Goal: Find specific page/section: Find specific page/section

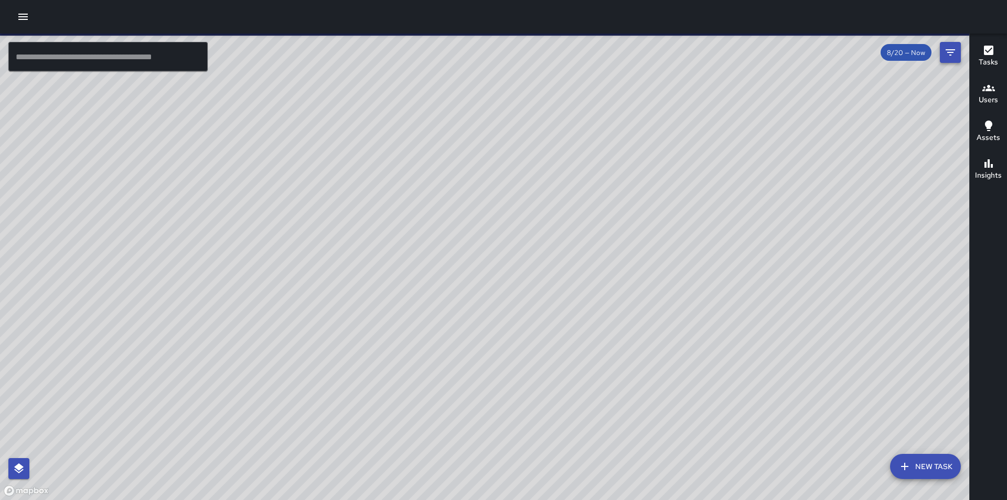
click at [949, 49] on icon "Filters" at bounding box center [950, 52] width 13 height 13
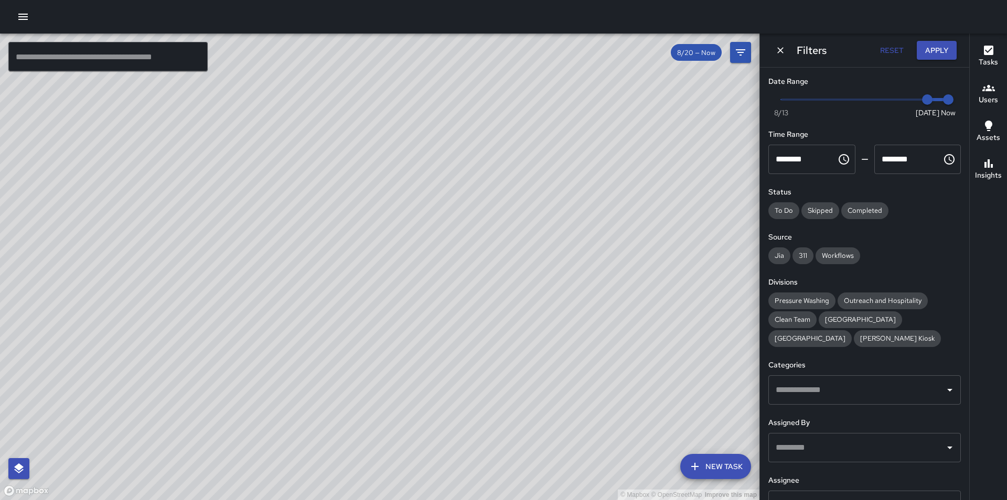
click at [841, 497] on input "text" at bounding box center [856, 506] width 167 height 20
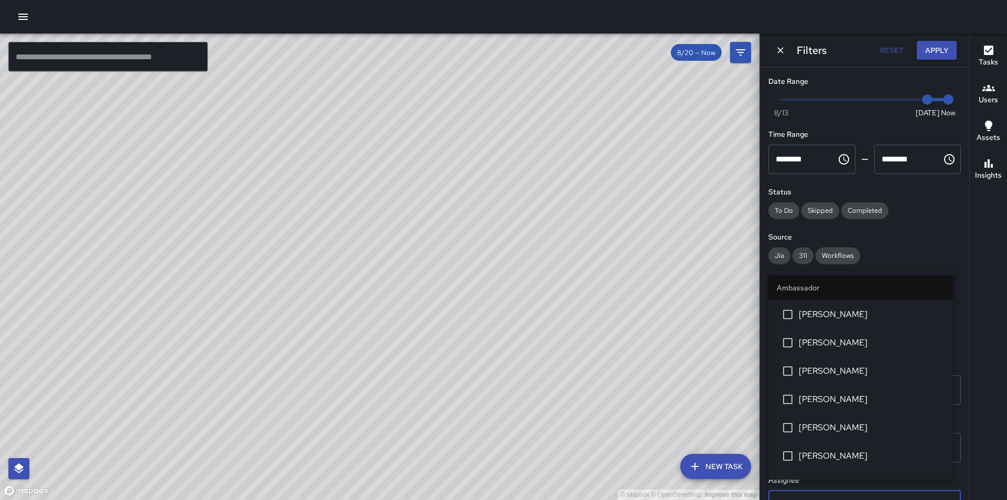
scroll to position [11, 0]
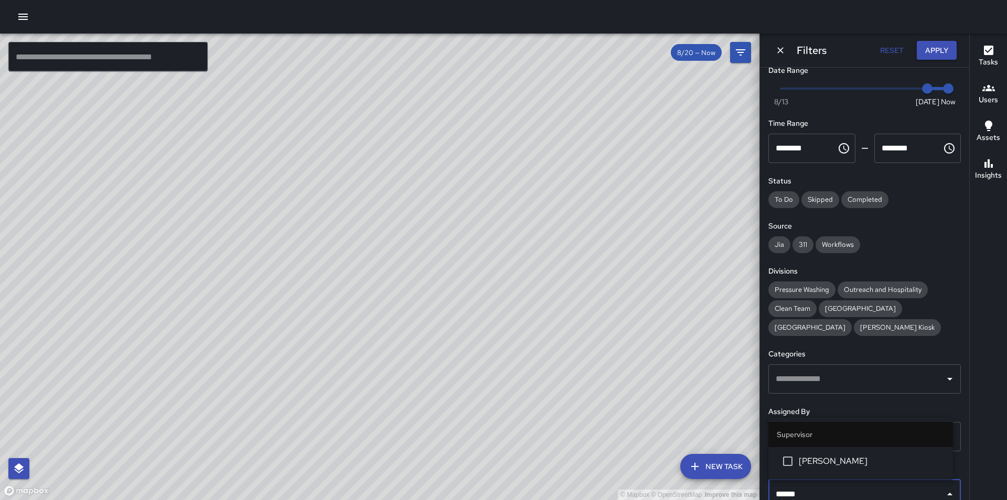
type input "*******"
click at [855, 456] on span "[PERSON_NAME]" at bounding box center [872, 461] width 146 height 13
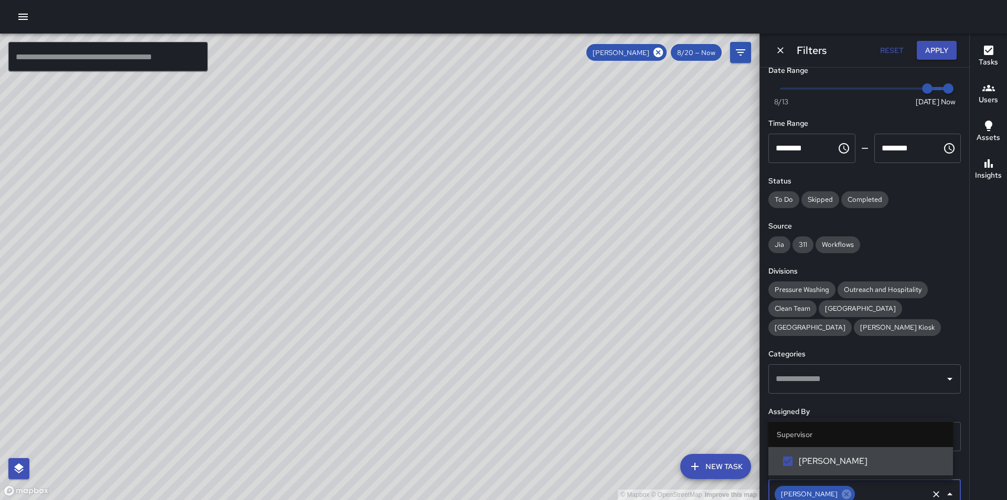
click at [997, 54] on div "Tasks" at bounding box center [988, 56] width 19 height 24
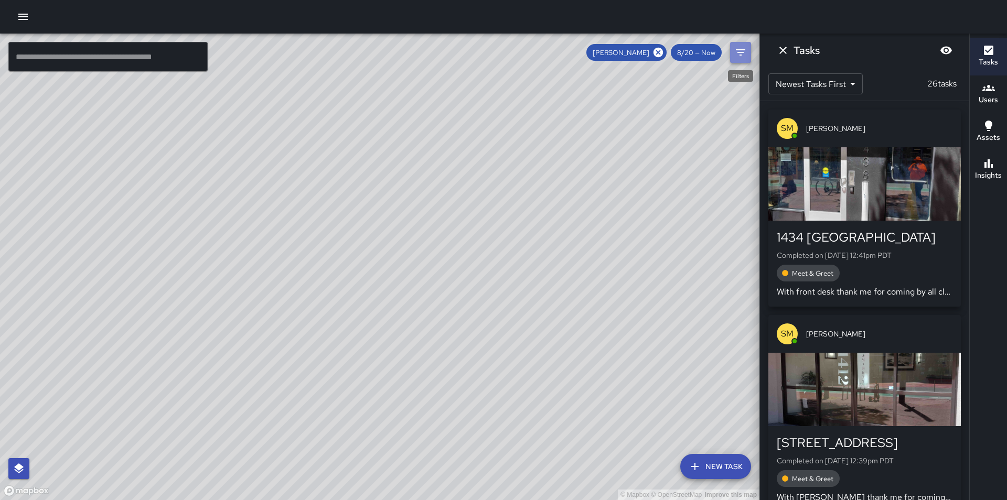
click at [740, 52] on icon "Filters" at bounding box center [740, 52] width 9 height 6
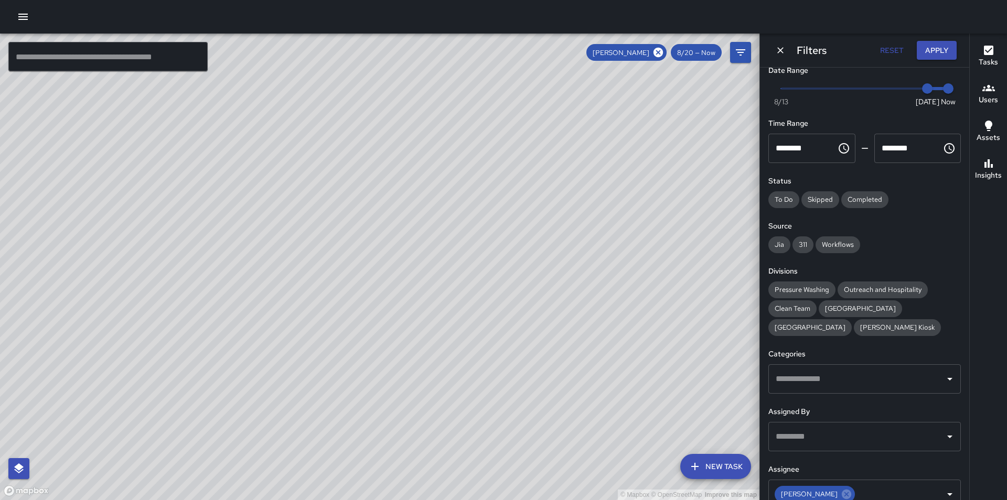
click at [947, 380] on icon "Open" at bounding box center [949, 379] width 5 height 3
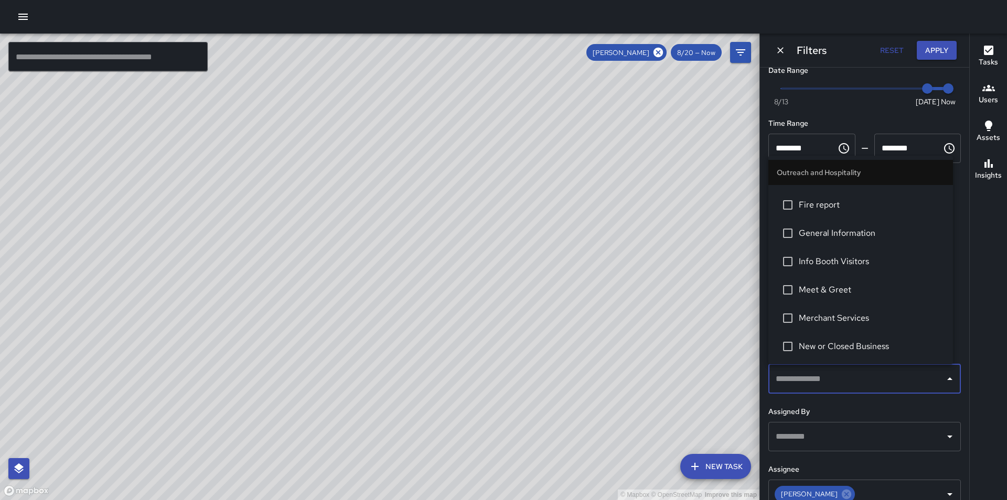
scroll to position [776, 0]
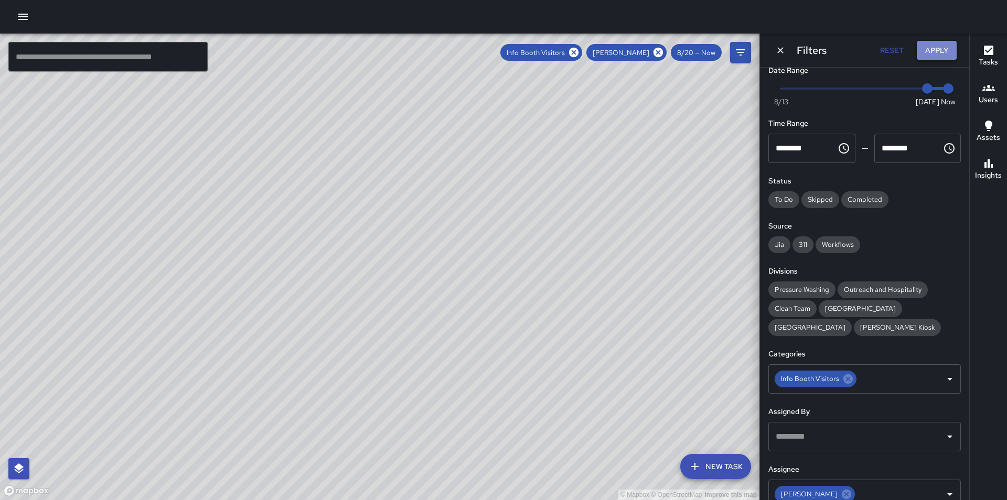
click at [934, 41] on button "Apply" at bounding box center [937, 50] width 40 height 19
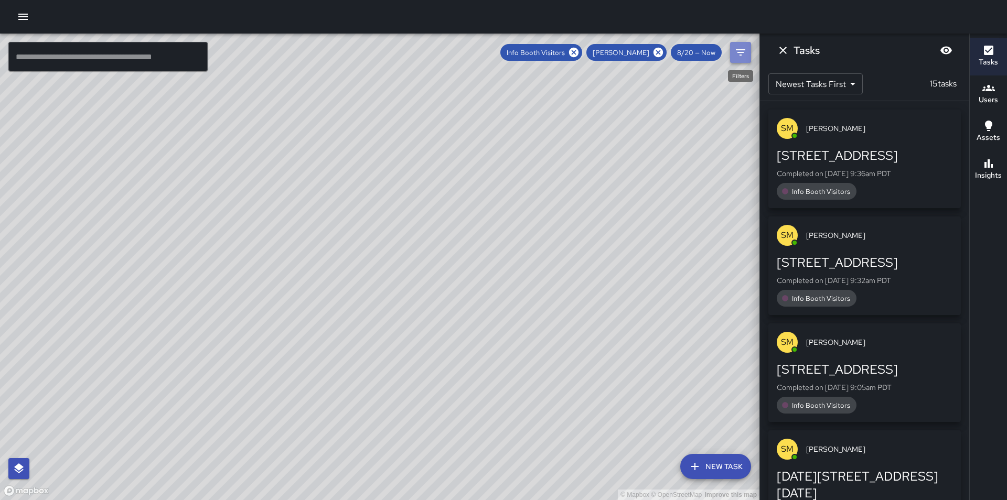
click at [740, 49] on icon "Filters" at bounding box center [740, 52] width 13 height 13
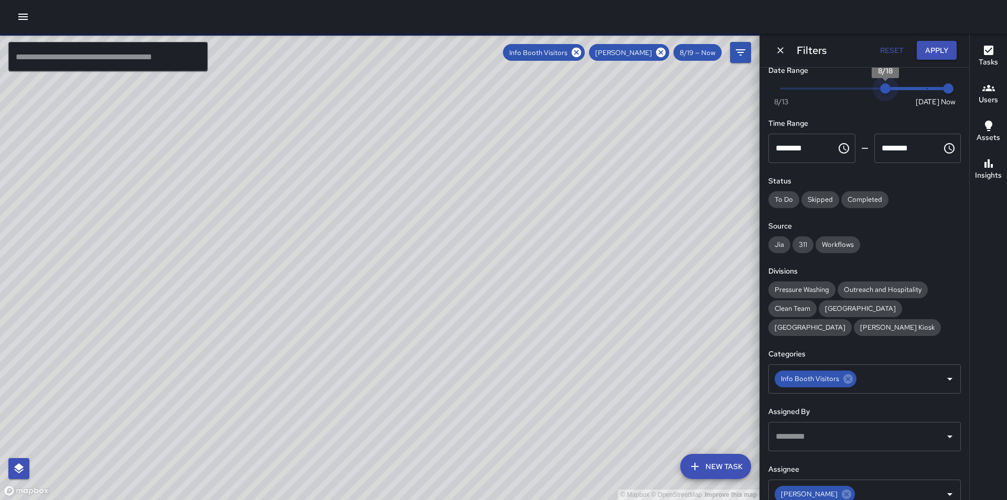
type input "*"
drag, startPoint x: 922, startPoint y: 86, endPoint x: 884, endPoint y: 85, distance: 38.3
click at [884, 85] on span "8/18" at bounding box center [885, 88] width 10 height 10
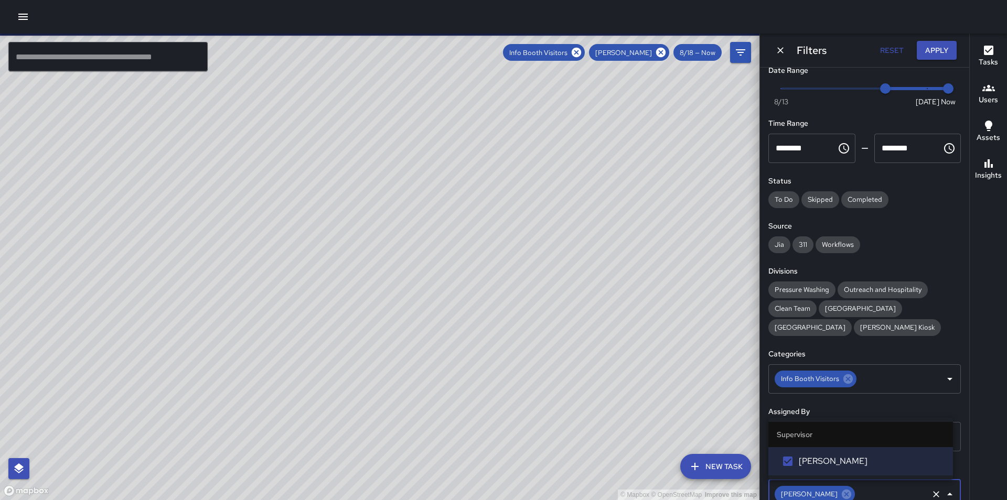
click at [887, 494] on input "text" at bounding box center [892, 495] width 70 height 20
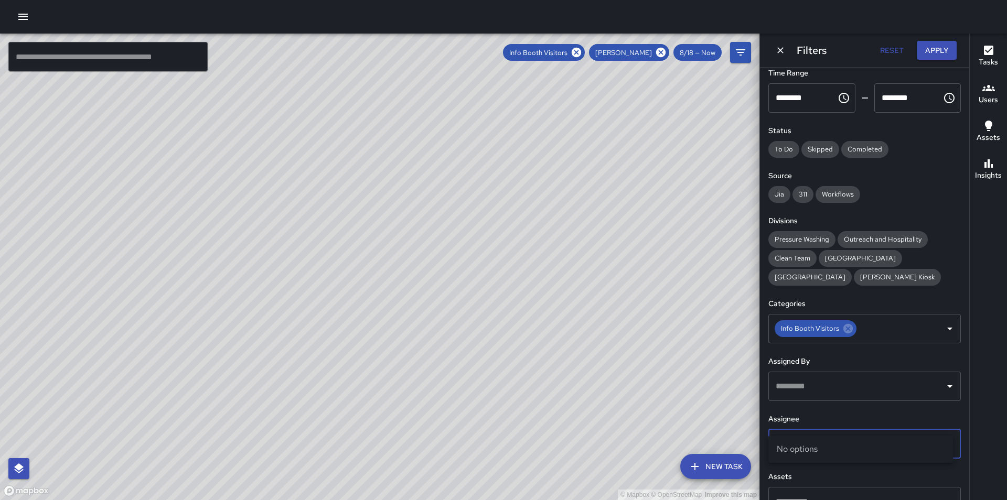
scroll to position [86, 0]
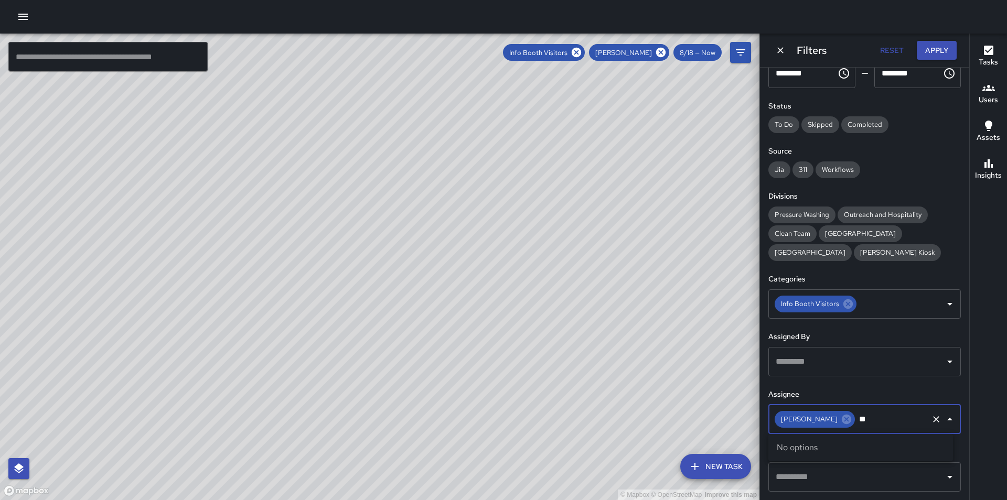
type input "*"
type input "***"
click at [881, 423] on input "***" at bounding box center [892, 420] width 70 height 20
type input "***"
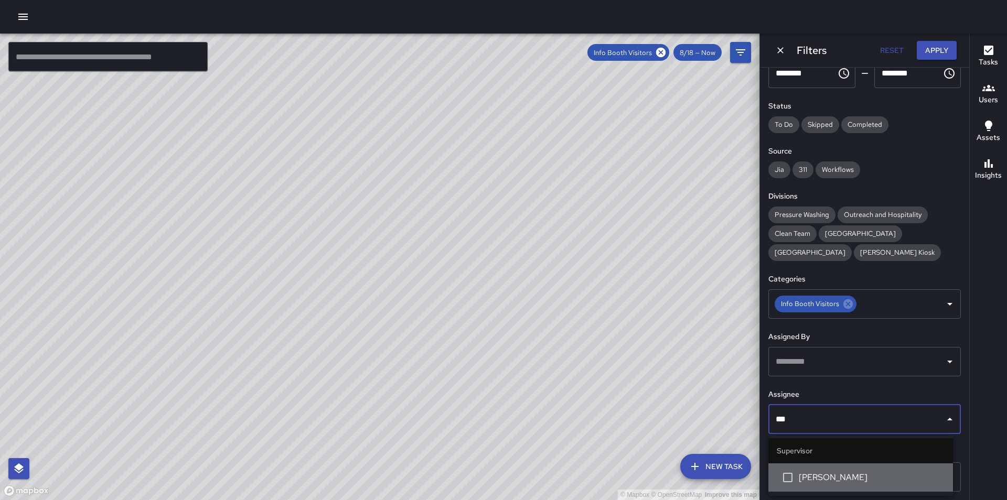
click at [856, 473] on span "[PERSON_NAME]" at bounding box center [872, 478] width 146 height 13
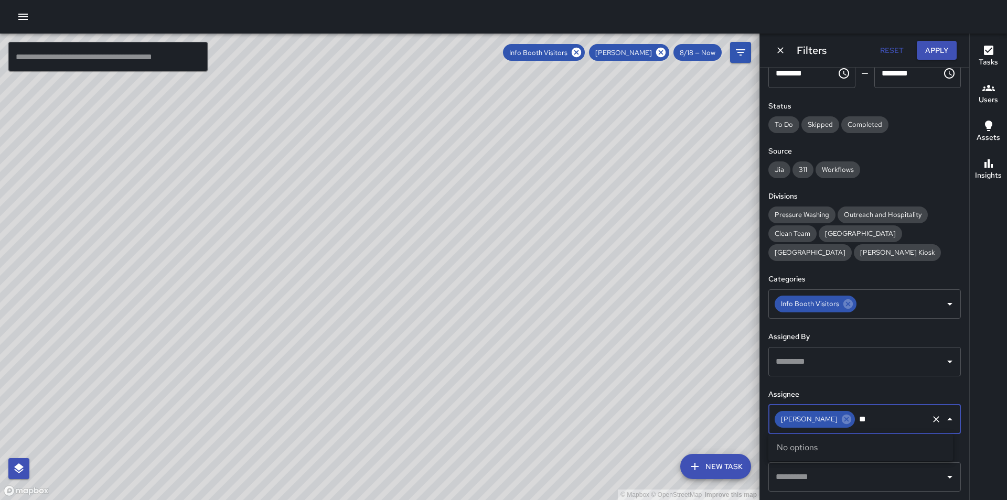
type input "*"
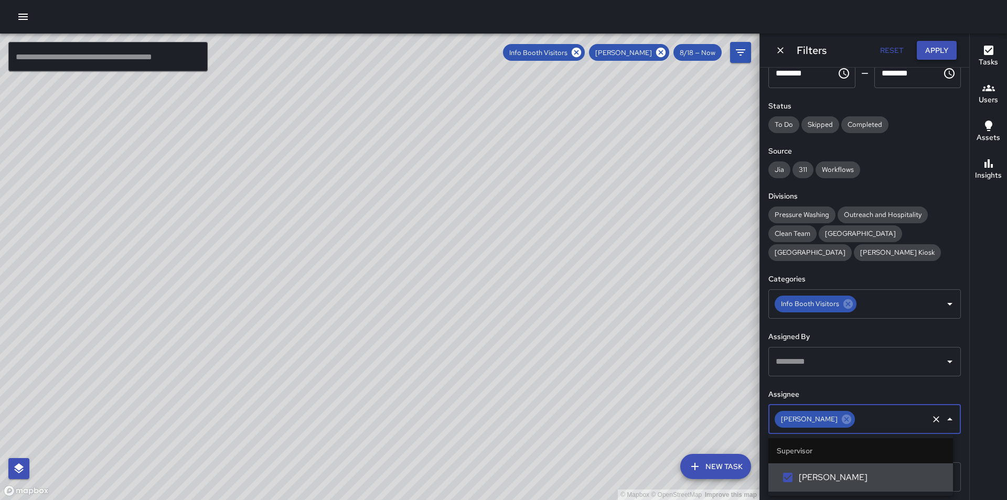
click at [936, 48] on button "Apply" at bounding box center [937, 50] width 40 height 19
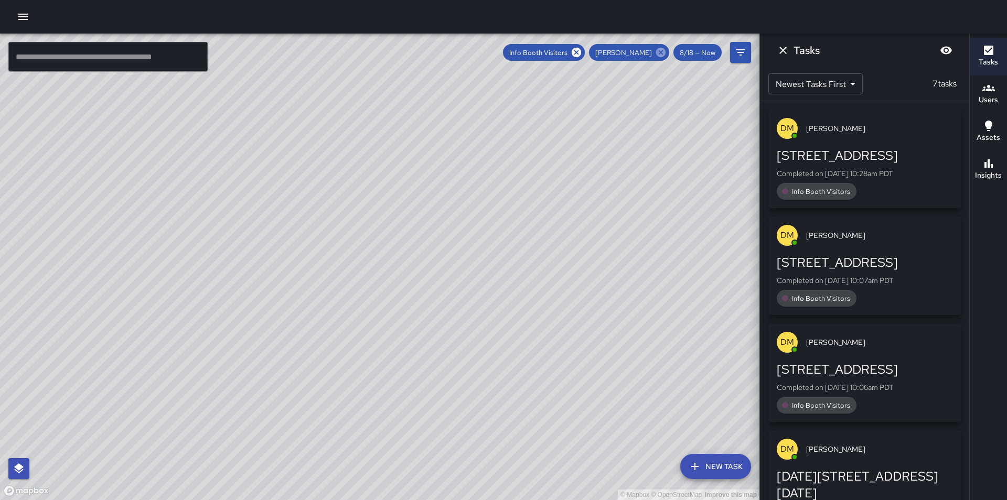
click at [658, 54] on icon at bounding box center [660, 52] width 9 height 9
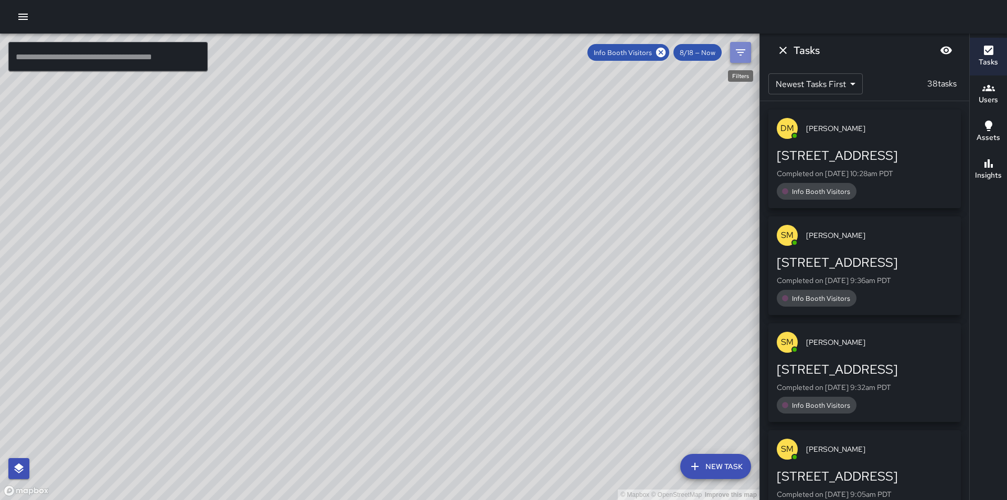
click at [743, 54] on icon "Filters" at bounding box center [740, 52] width 13 height 13
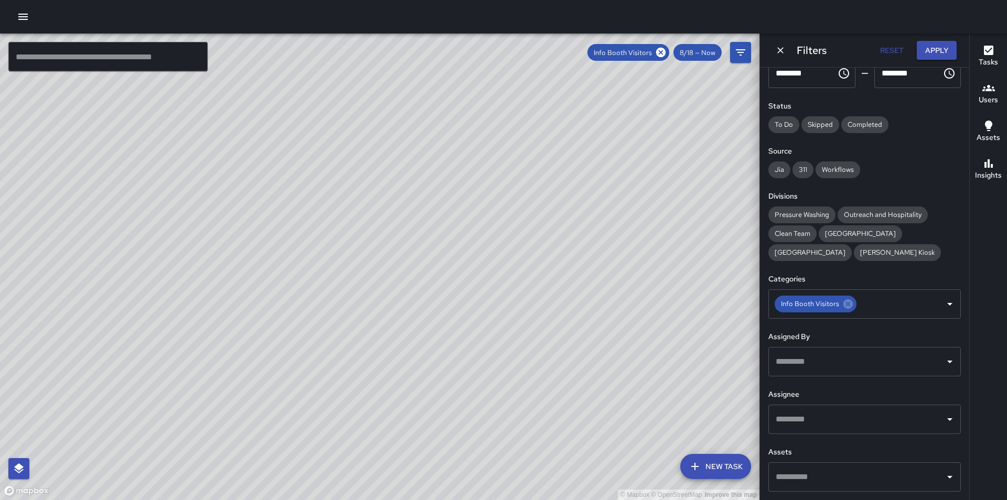
click at [830, 425] on input "text" at bounding box center [856, 420] width 167 height 20
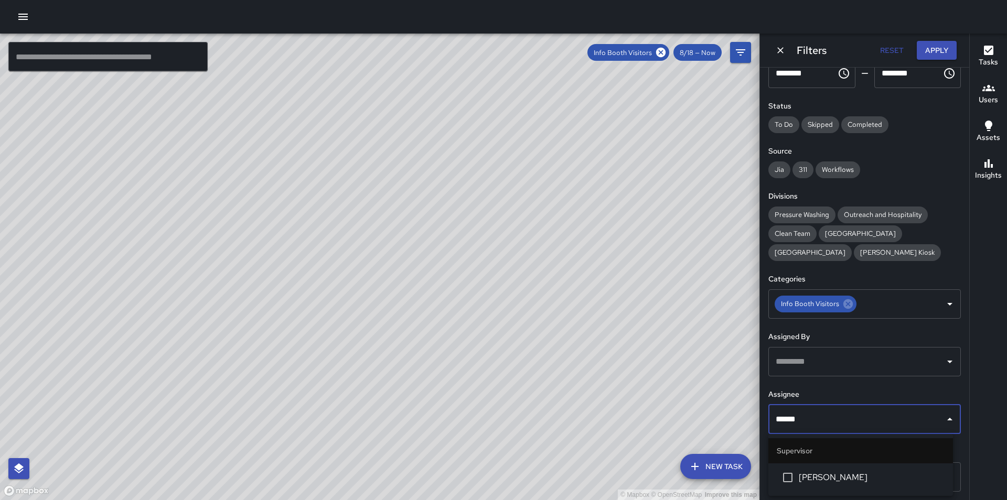
type input "*******"
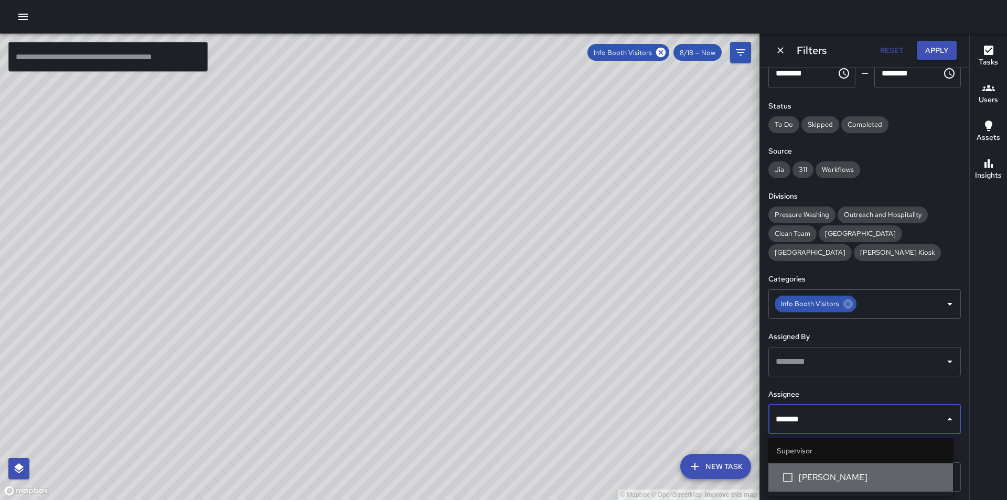
click at [839, 475] on span "[PERSON_NAME]" at bounding box center [872, 478] width 146 height 13
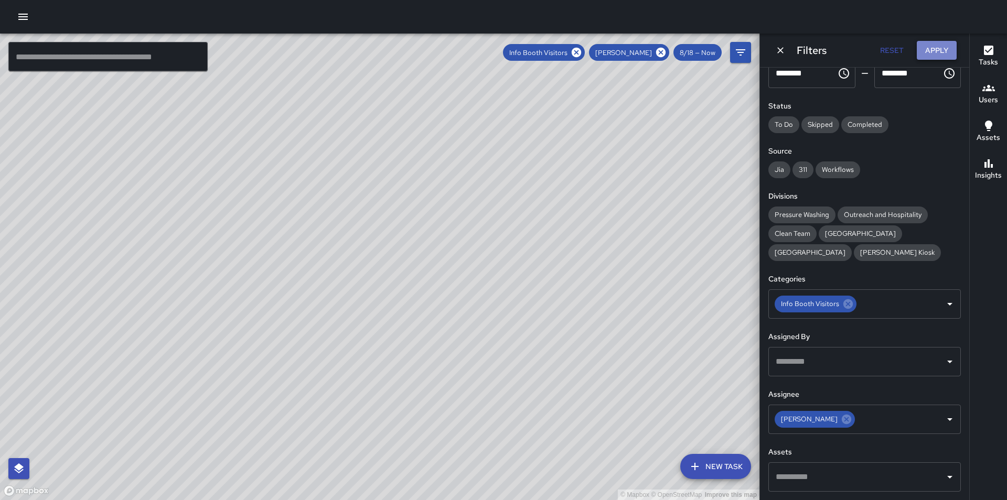
click at [943, 47] on button "Apply" at bounding box center [937, 50] width 40 height 19
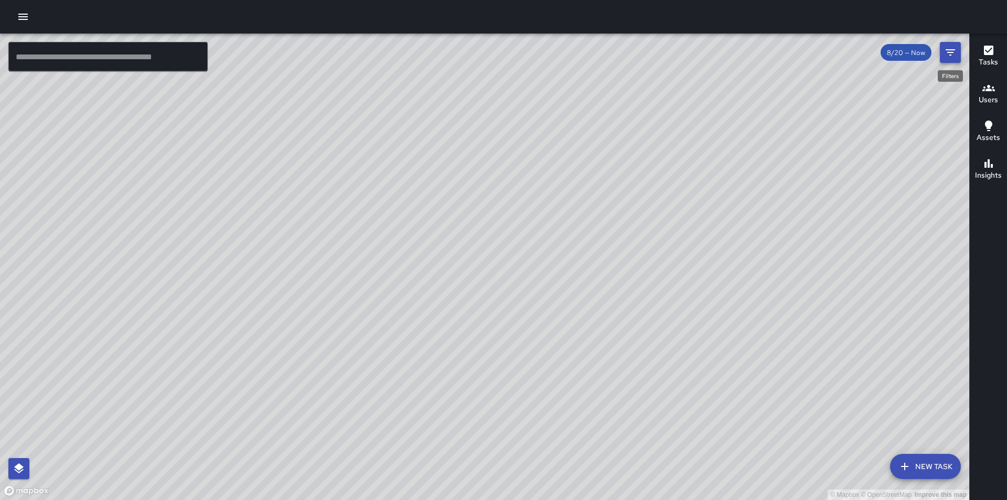
click at [958, 51] on button "Filters" at bounding box center [950, 52] width 21 height 21
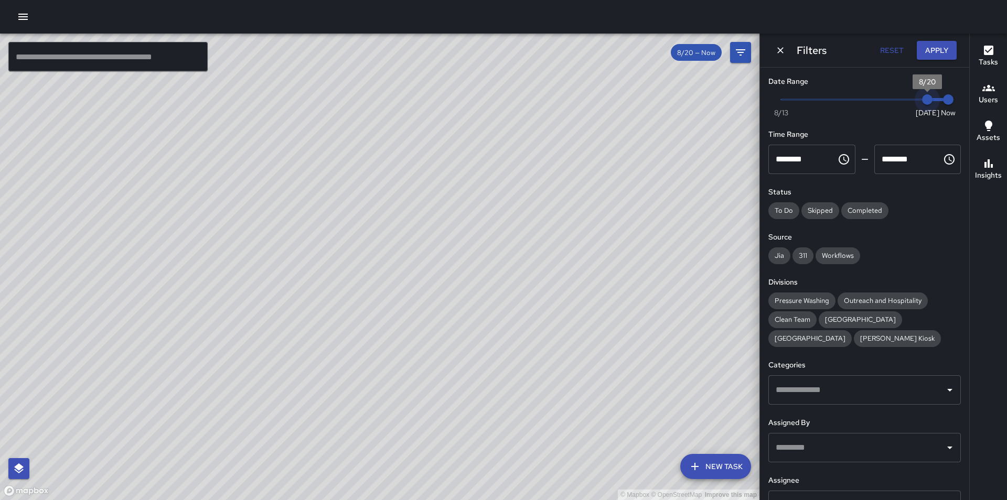
type input "*"
drag, startPoint x: 920, startPoint y: 102, endPoint x: 900, endPoint y: 102, distance: 20.5
click at [901, 102] on span "8/19" at bounding box center [906, 99] width 10 height 10
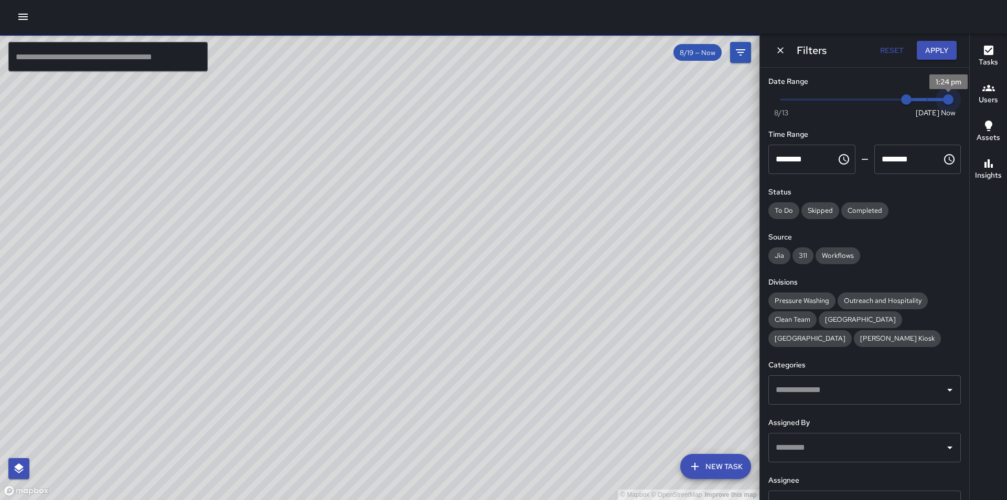
type input "*"
drag, startPoint x: 941, startPoint y: 99, endPoint x: 920, endPoint y: 100, distance: 21.0
click at [922, 100] on span "8/20" at bounding box center [927, 99] width 10 height 10
click at [837, 443] on input "text" at bounding box center [856, 448] width 167 height 20
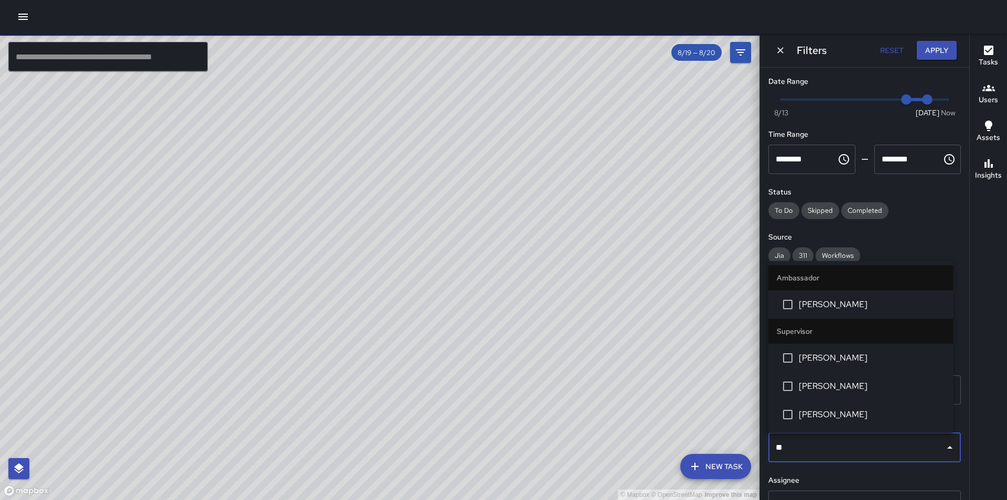
type input "***"
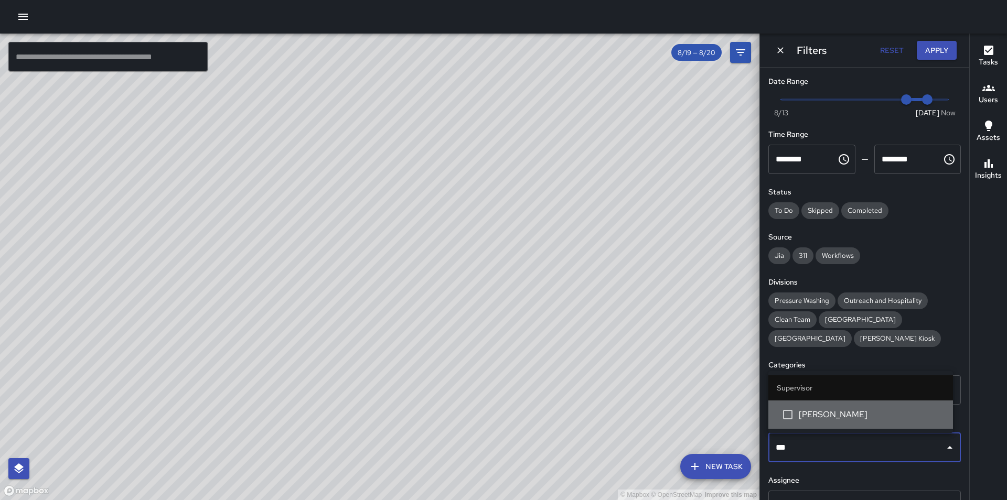
click at [842, 416] on span "[PERSON_NAME]" at bounding box center [872, 415] width 146 height 13
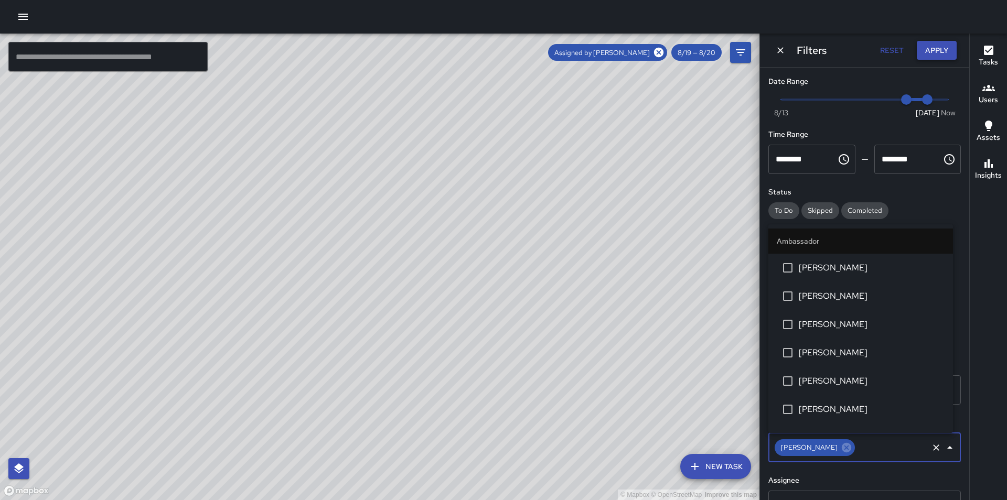
scroll to position [611, 0]
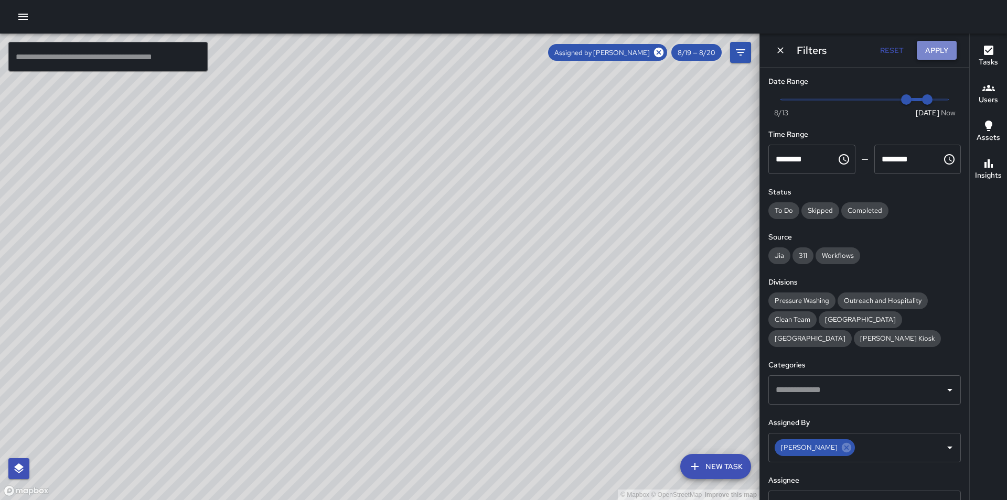
click at [942, 50] on button "Apply" at bounding box center [937, 50] width 40 height 19
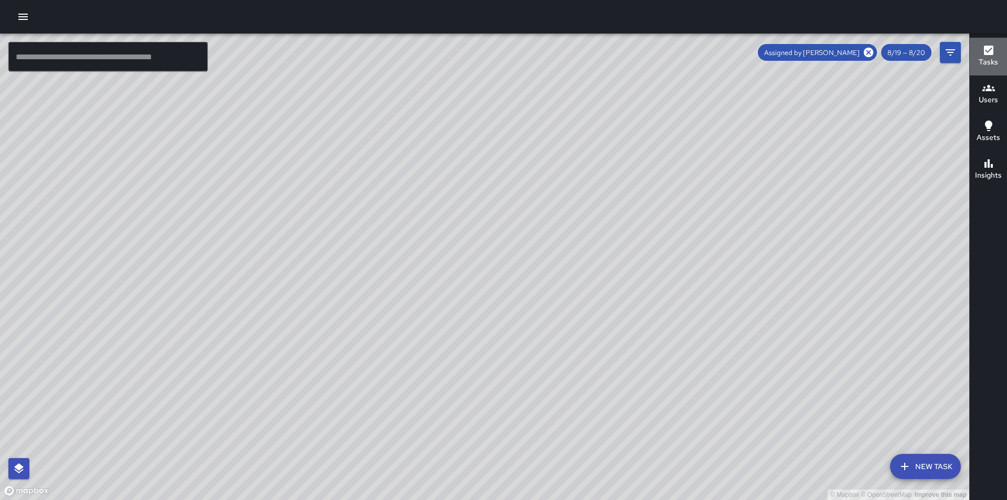
click at [985, 51] on icon "button" at bounding box center [988, 50] width 9 height 9
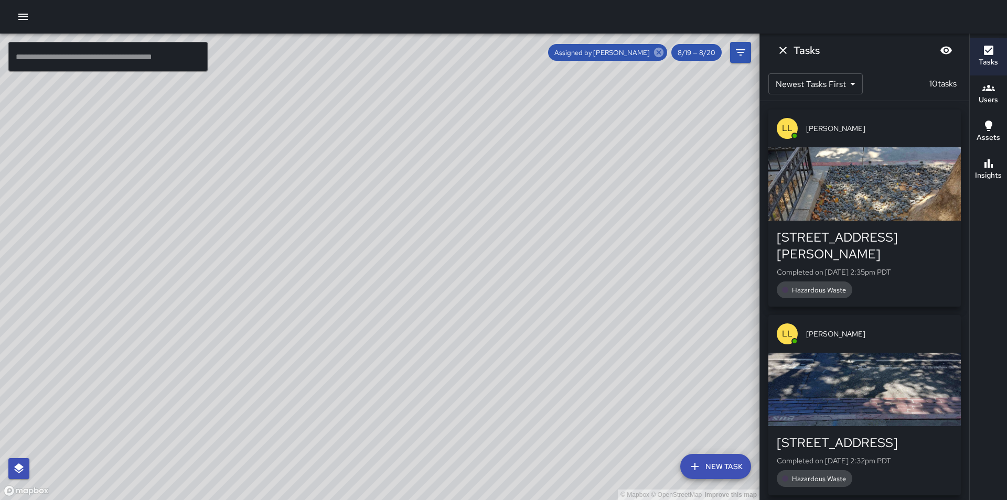
click at [659, 52] on icon at bounding box center [659, 53] width 12 height 12
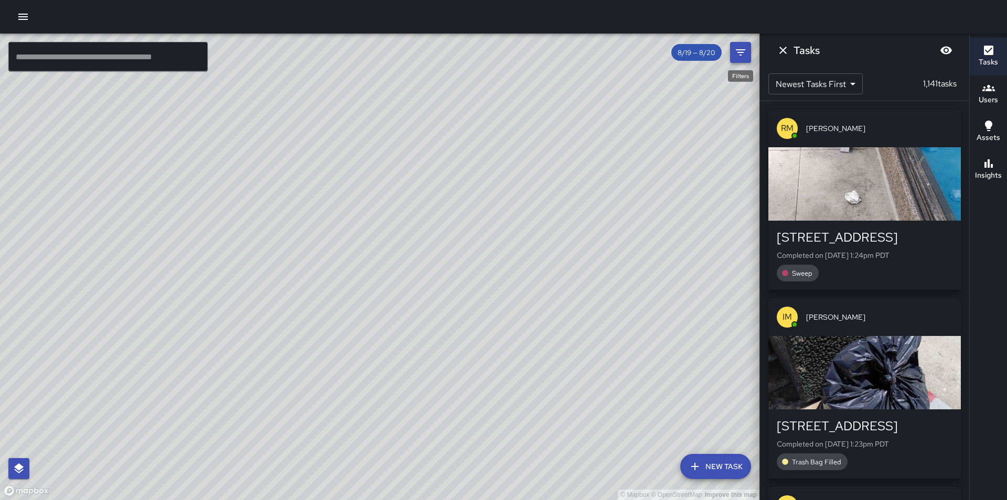
click at [735, 51] on icon "Filters" at bounding box center [740, 52] width 13 height 13
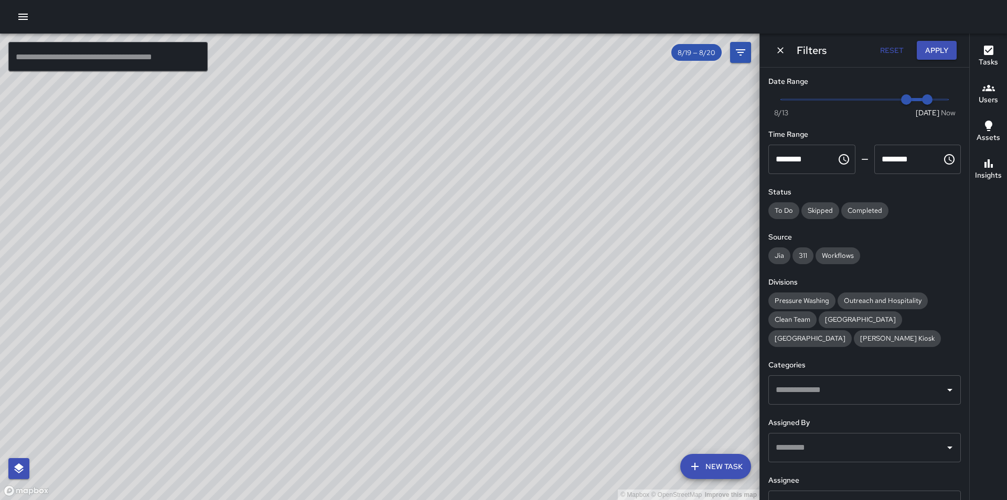
click at [807, 456] on input "text" at bounding box center [856, 448] width 167 height 20
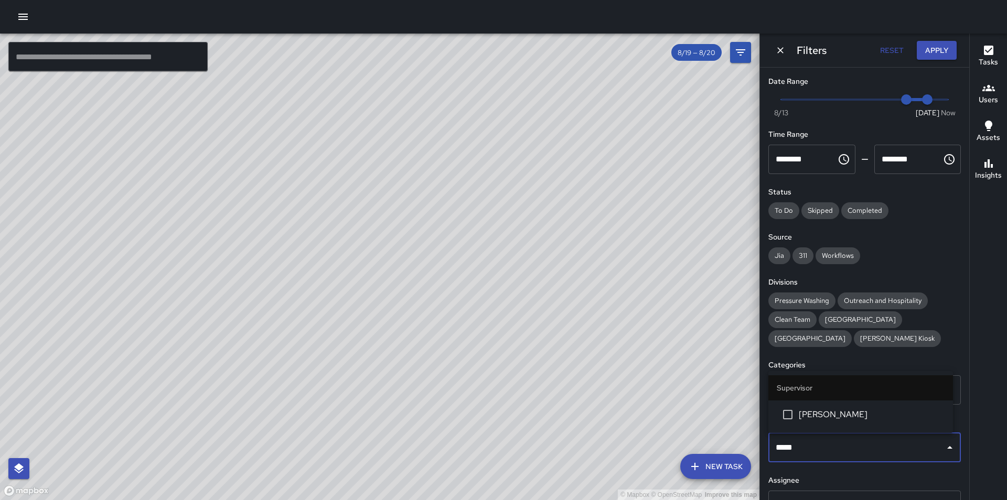
type input "******"
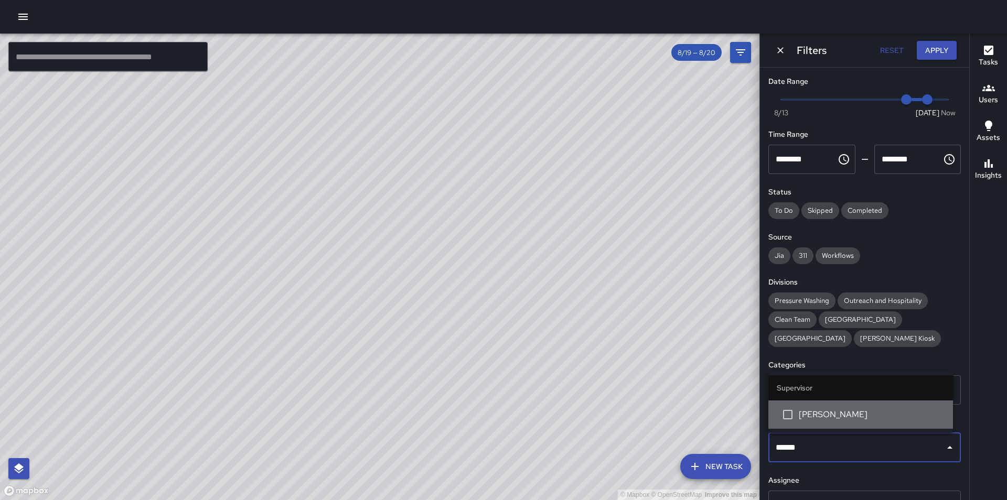
click at [834, 423] on li "[PERSON_NAME]" at bounding box center [861, 415] width 185 height 28
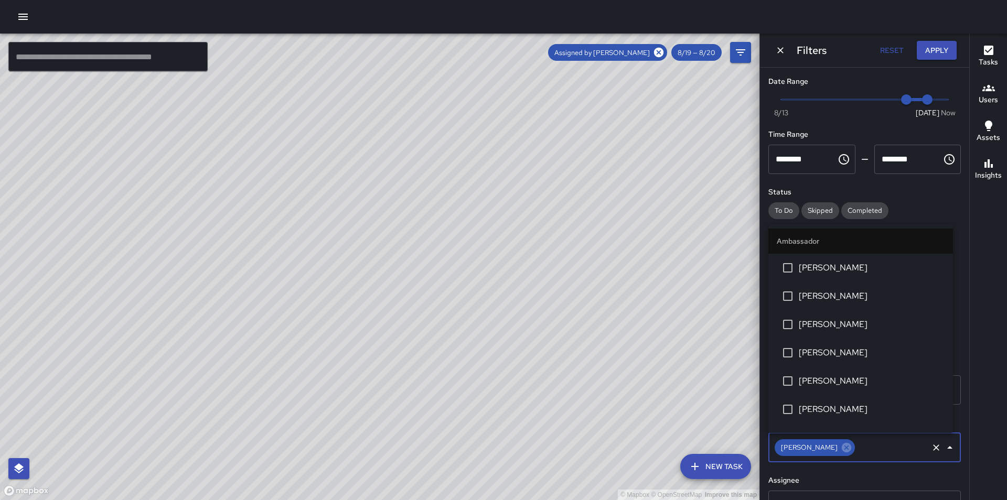
scroll to position [951, 0]
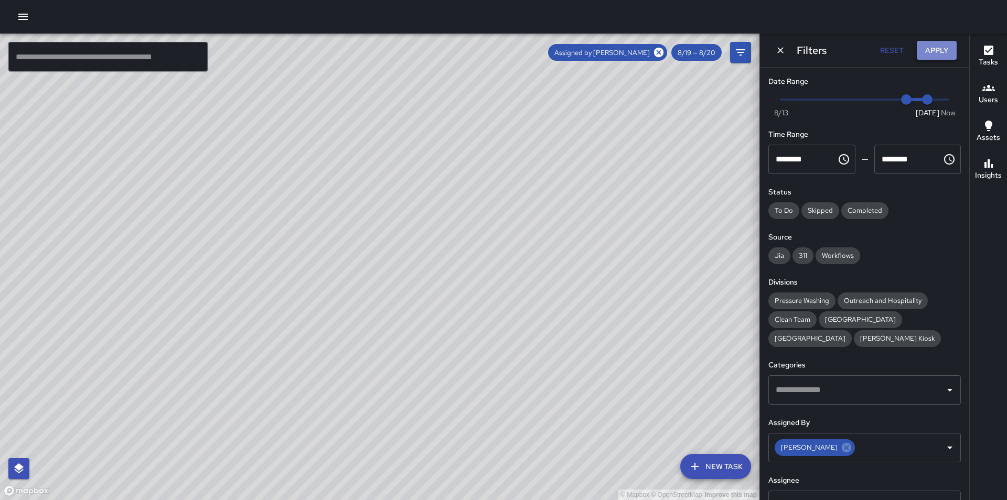
click at [925, 55] on button "Apply" at bounding box center [937, 50] width 40 height 19
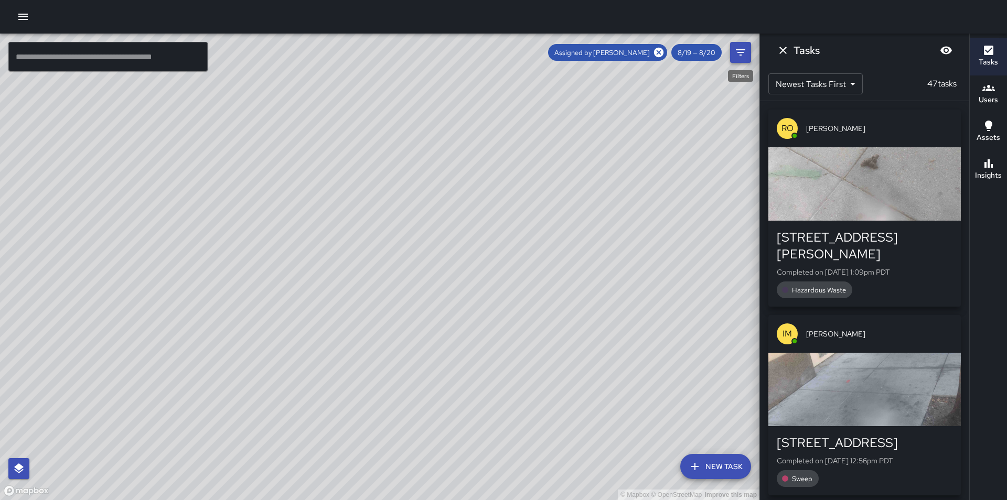
click at [739, 54] on icon "Filters" at bounding box center [740, 52] width 13 height 13
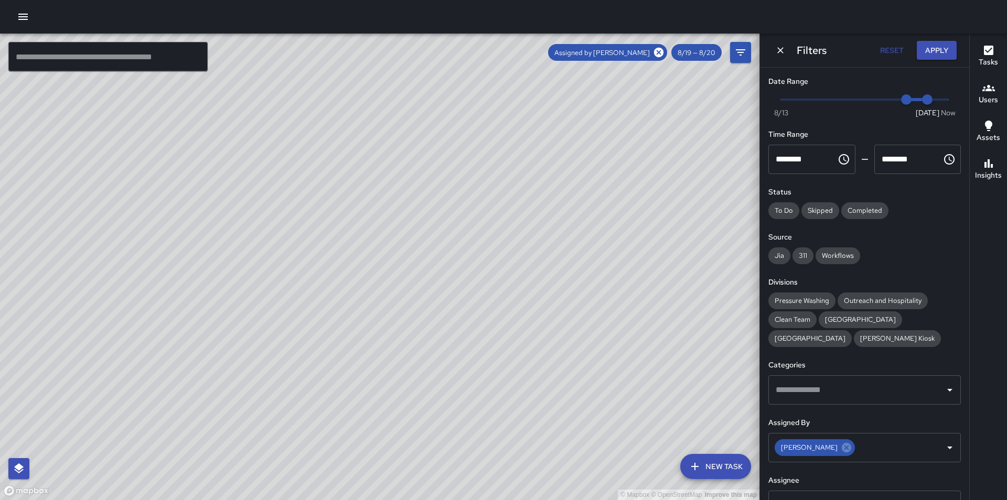
click at [530, 198] on div "© Mapbox © OpenStreetMap Improve this map" at bounding box center [380, 267] width 760 height 467
click at [943, 47] on button "Apply" at bounding box center [937, 50] width 40 height 19
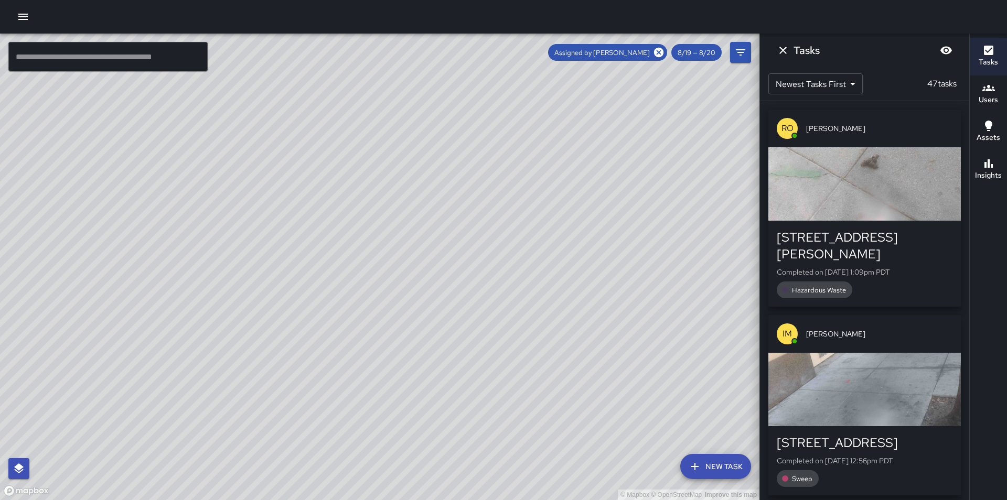
click at [992, 86] on icon "button" at bounding box center [989, 88] width 13 height 13
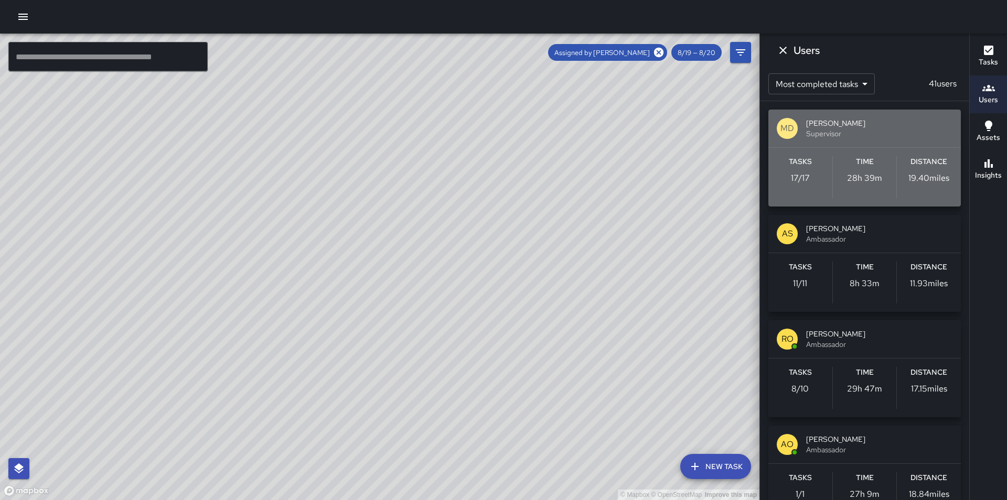
click at [888, 122] on span "[PERSON_NAME]" at bounding box center [879, 123] width 146 height 10
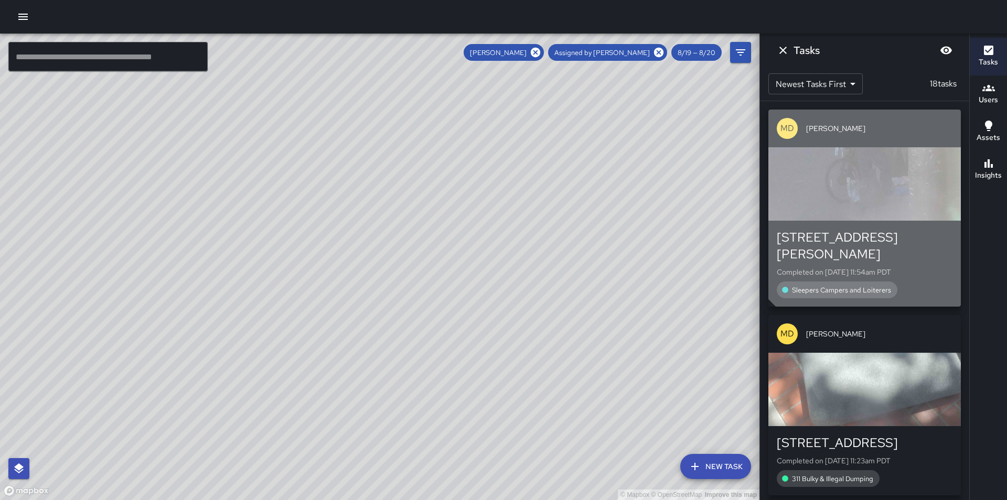
click at [873, 204] on div "button" at bounding box center [865, 183] width 193 height 73
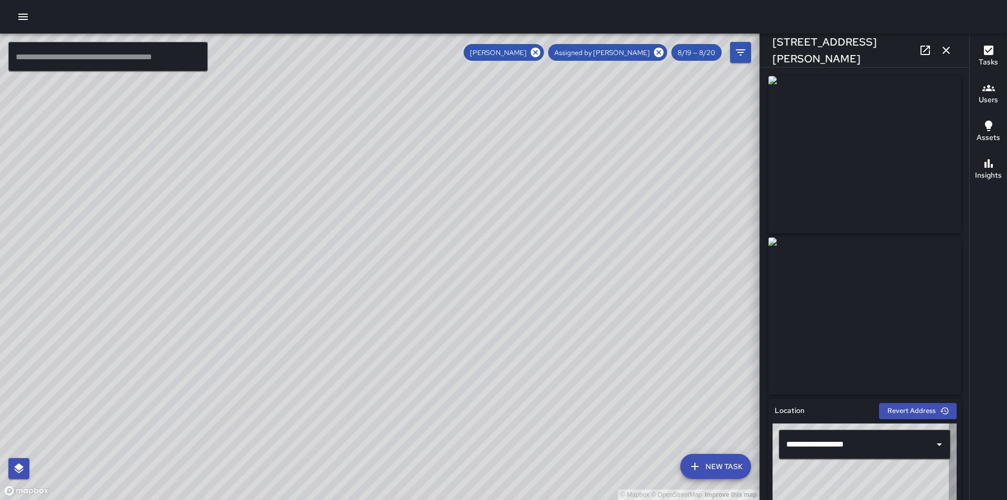
type input "**********"
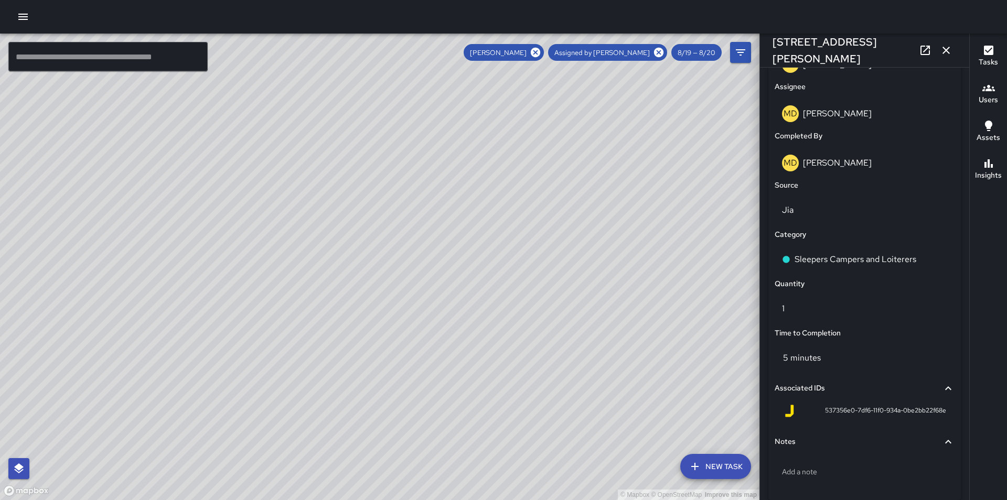
scroll to position [682, 0]
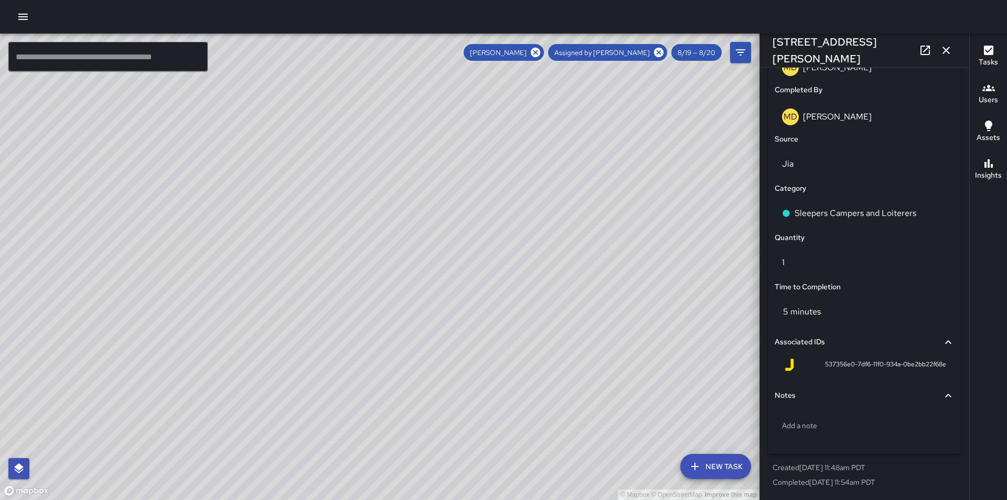
click at [942, 47] on icon "button" at bounding box center [946, 50] width 13 height 13
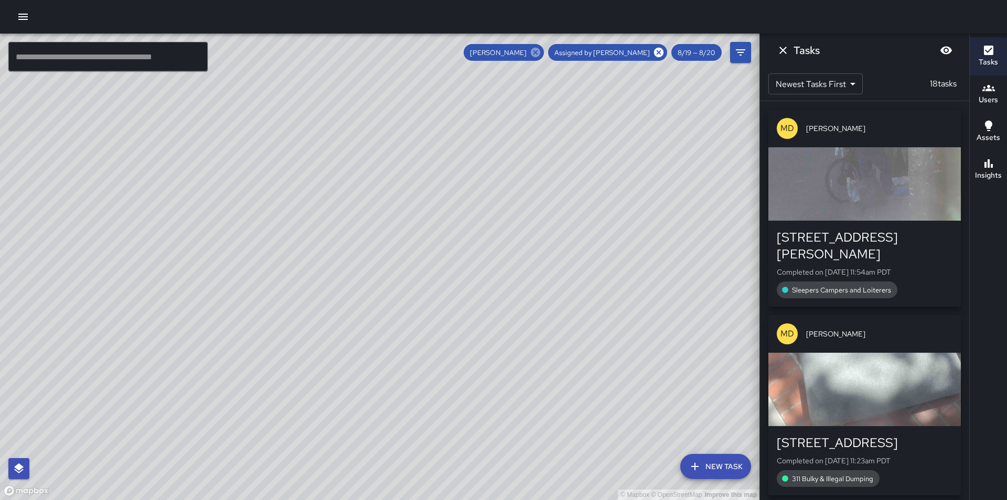
click at [540, 48] on icon at bounding box center [535, 52] width 9 height 9
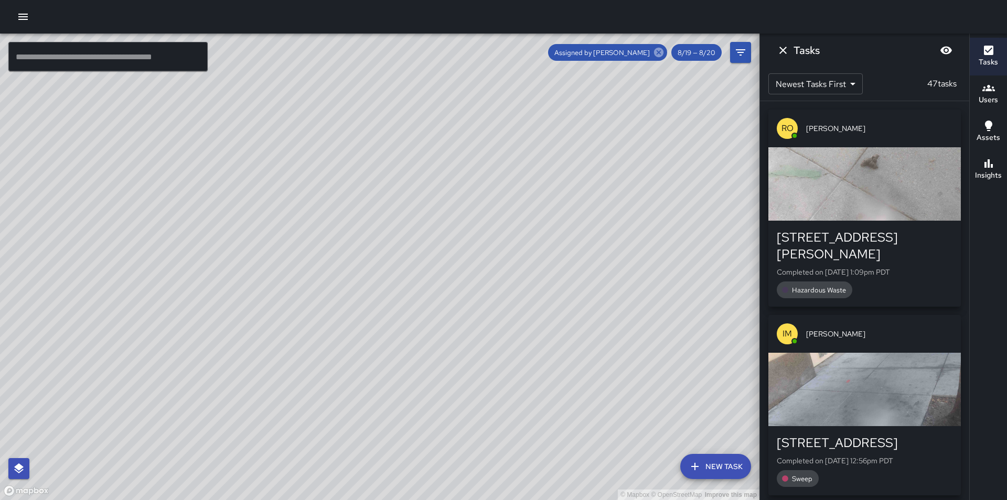
click at [660, 49] on icon at bounding box center [658, 52] width 9 height 9
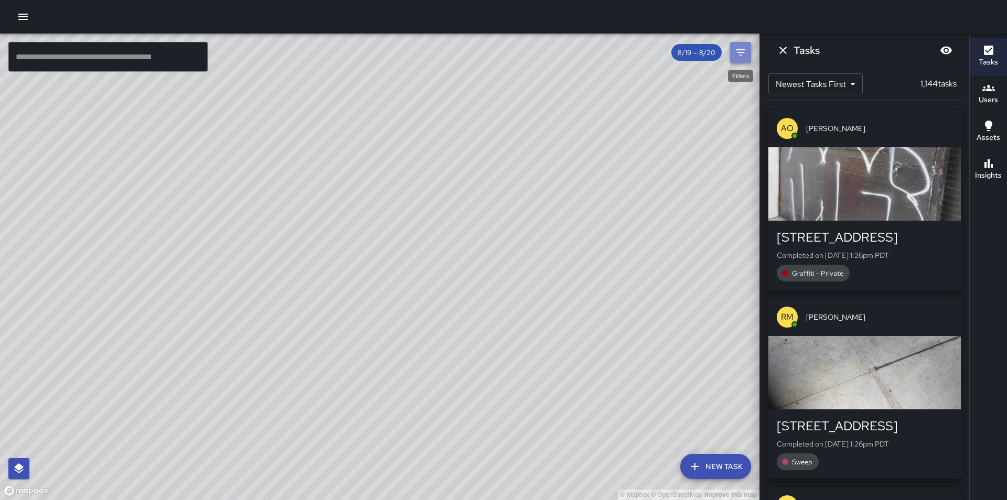
click at [748, 52] on button "Filters" at bounding box center [740, 52] width 21 height 21
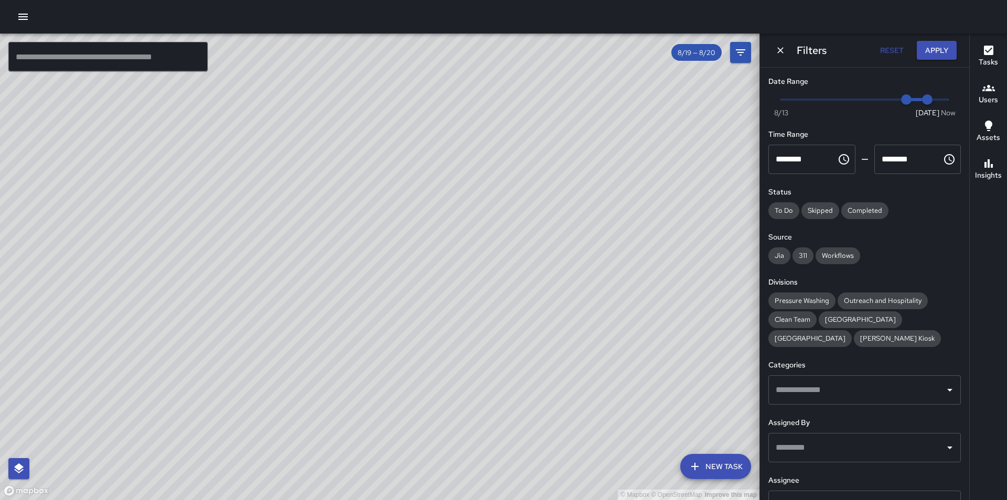
click at [826, 495] on div "​" at bounding box center [865, 505] width 193 height 29
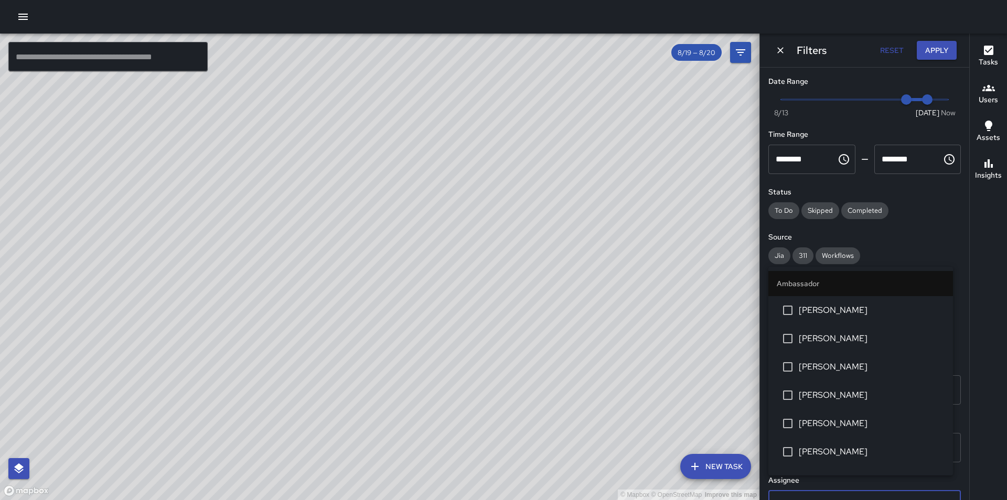
scroll to position [15, 0]
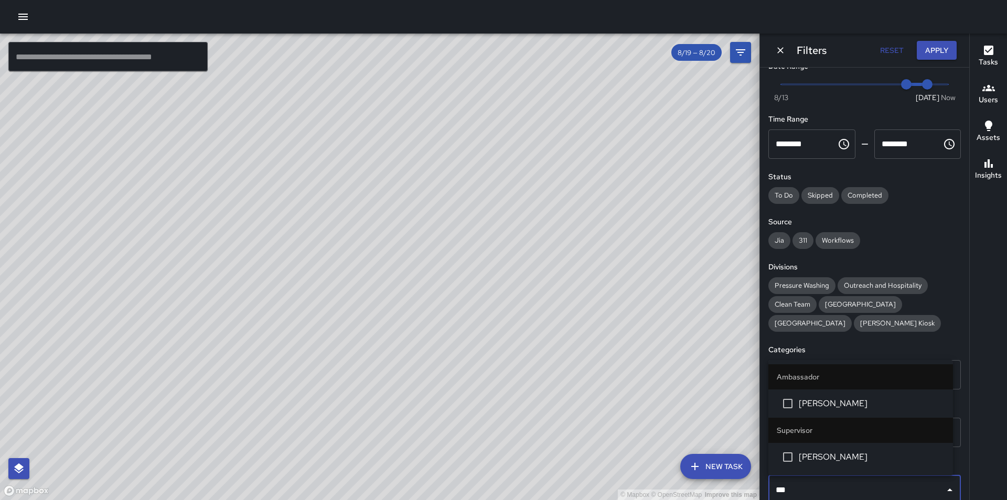
type input "****"
click at [894, 399] on span "[PERSON_NAME]" at bounding box center [872, 404] width 146 height 13
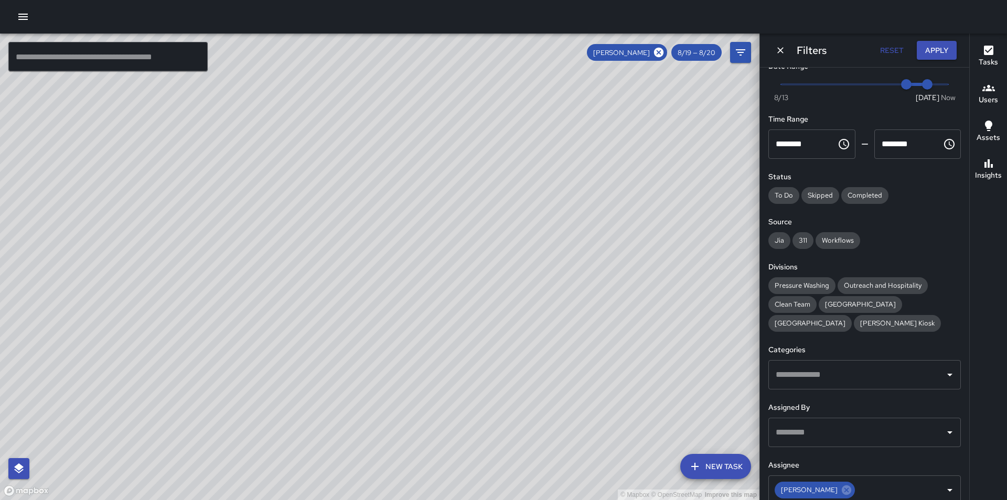
drag, startPoint x: 509, startPoint y: 237, endPoint x: 609, endPoint y: 446, distance: 232.3
click at [609, 446] on div "© Mapbox © OpenStreetMap Improve this map" at bounding box center [380, 267] width 760 height 467
drag, startPoint x: 529, startPoint y: 316, endPoint x: 582, endPoint y: 432, distance: 127.3
click at [582, 432] on div "© Mapbox © OpenStreetMap Improve this map" at bounding box center [380, 267] width 760 height 467
drag, startPoint x: 463, startPoint y: 269, endPoint x: 484, endPoint y: 525, distance: 256.8
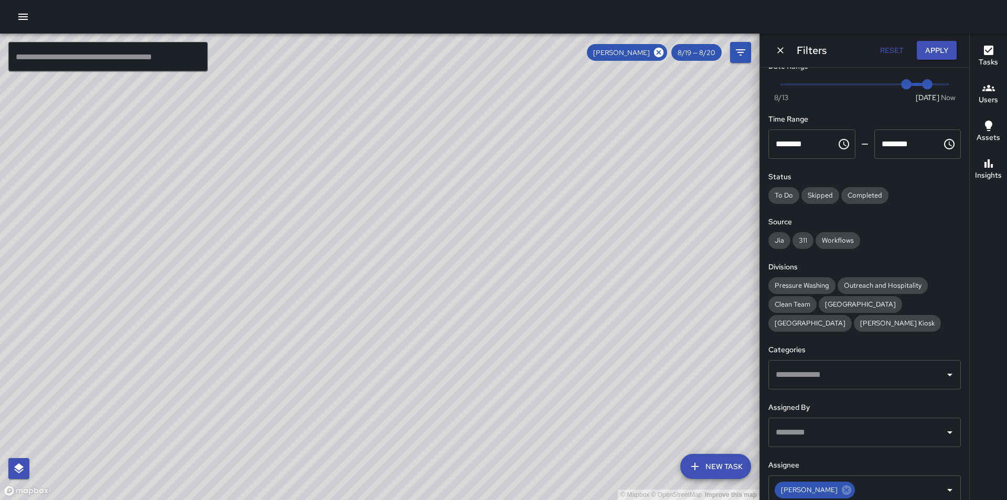
click at [484, 500] on html "© Mapbox © OpenStreetMap Improve this map ​ New Task Alex Armstrong 8/19 — 8/20…" at bounding box center [503, 250] width 1007 height 500
drag, startPoint x: 379, startPoint y: 334, endPoint x: 467, endPoint y: 379, distance: 99.7
click at [467, 379] on div "© Mapbox © OpenStreetMap Improve this map" at bounding box center [380, 267] width 760 height 467
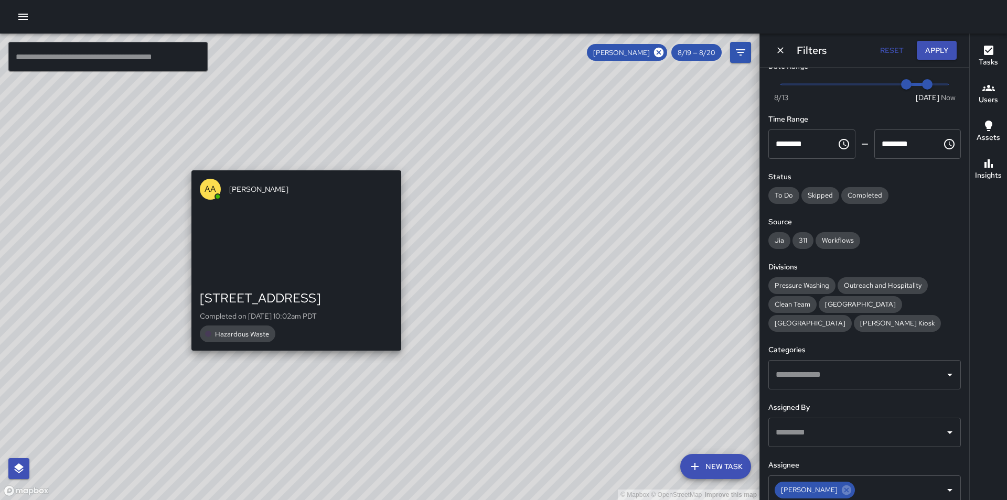
click at [294, 358] on div "© Mapbox © OpenStreetMap Improve this map AA Alex Armstrong 555 Franklin Street…" at bounding box center [380, 267] width 760 height 467
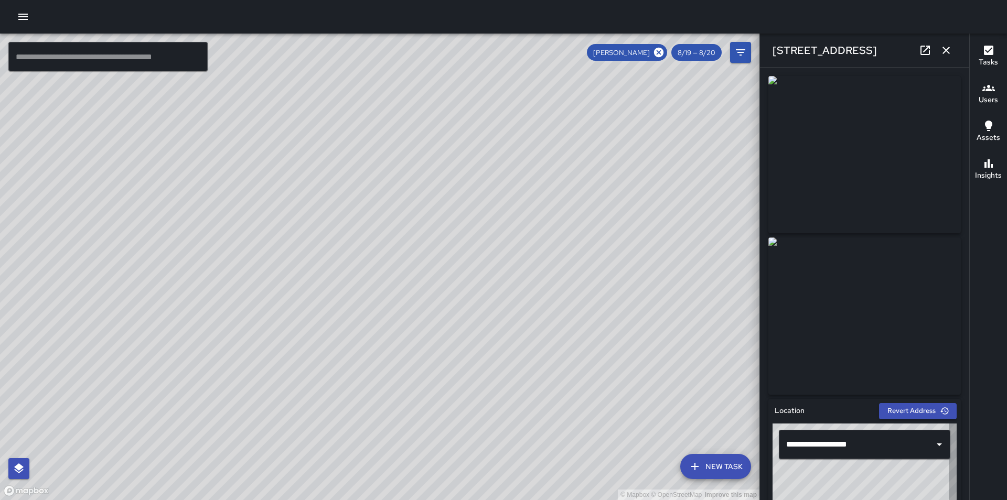
type input "**********"
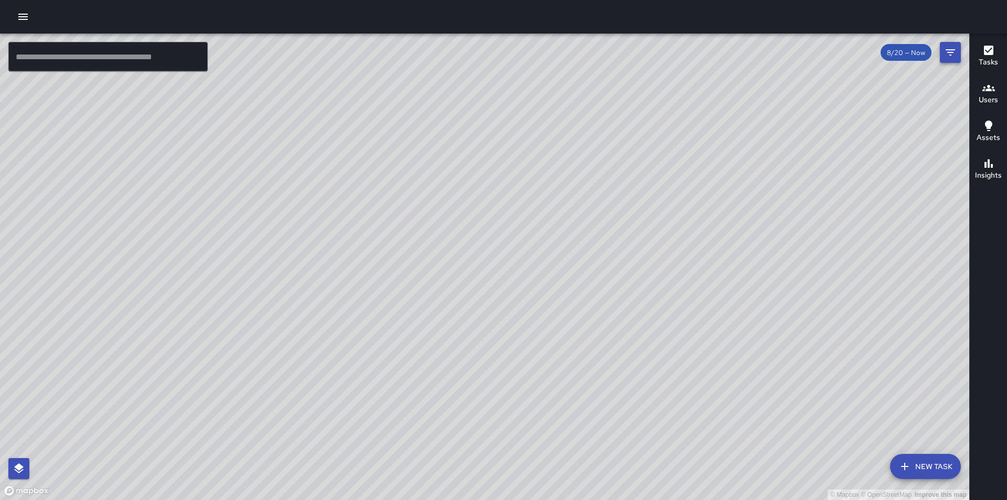
click at [954, 53] on icon "Filters" at bounding box center [950, 52] width 9 height 6
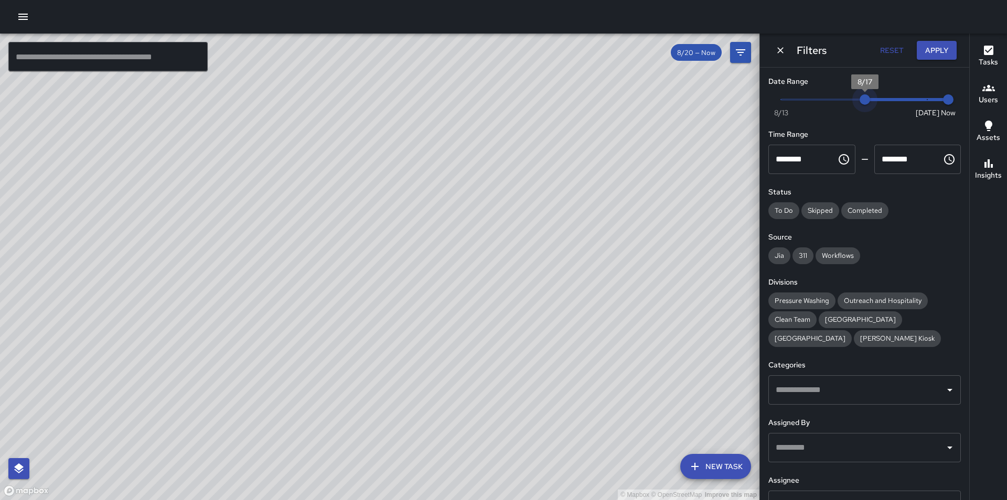
type input "*"
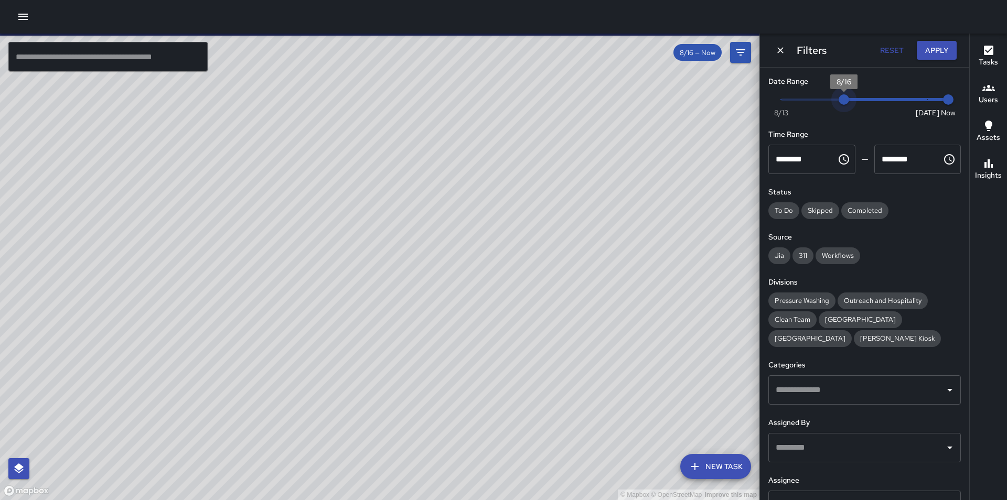
drag, startPoint x: 921, startPoint y: 102, endPoint x: 841, endPoint y: 108, distance: 80.5
click at [841, 105] on span "8/16" at bounding box center [844, 99] width 10 height 10
click at [858, 494] on div "​" at bounding box center [865, 505] width 193 height 29
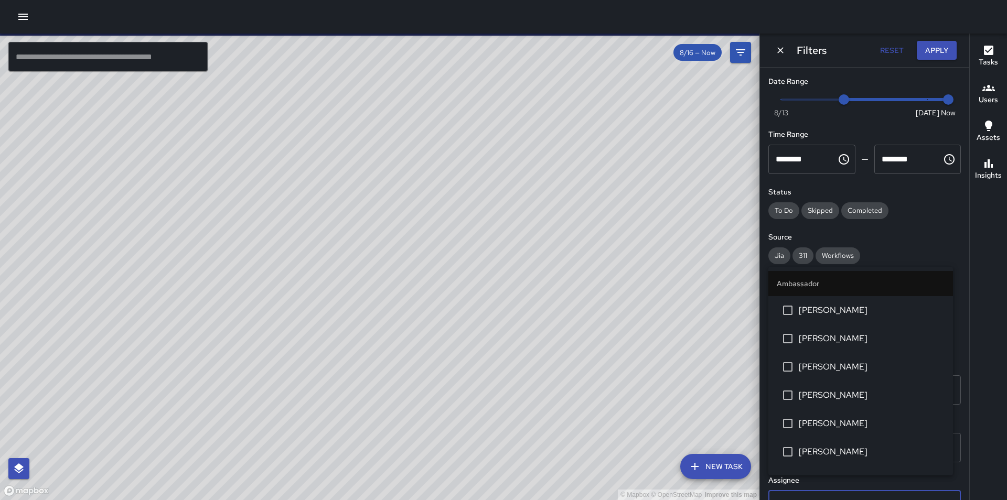
scroll to position [15, 0]
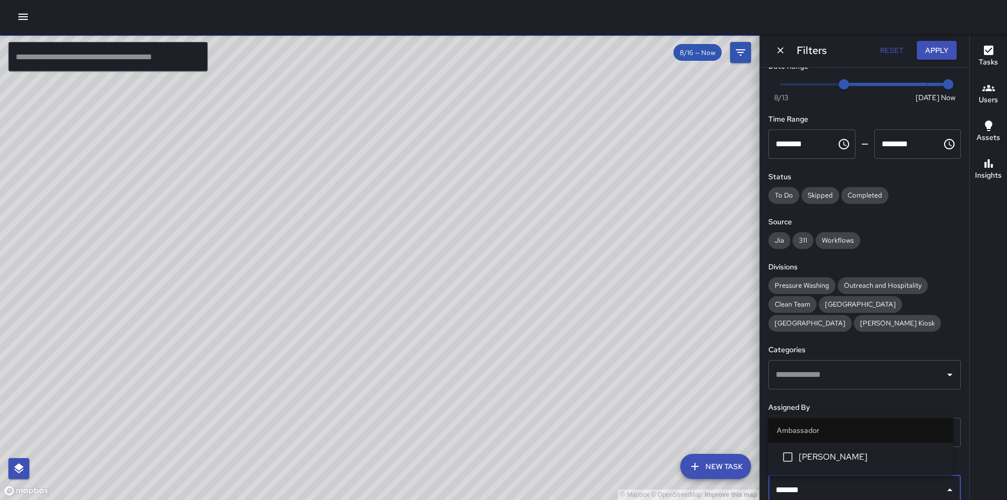
type input "*******"
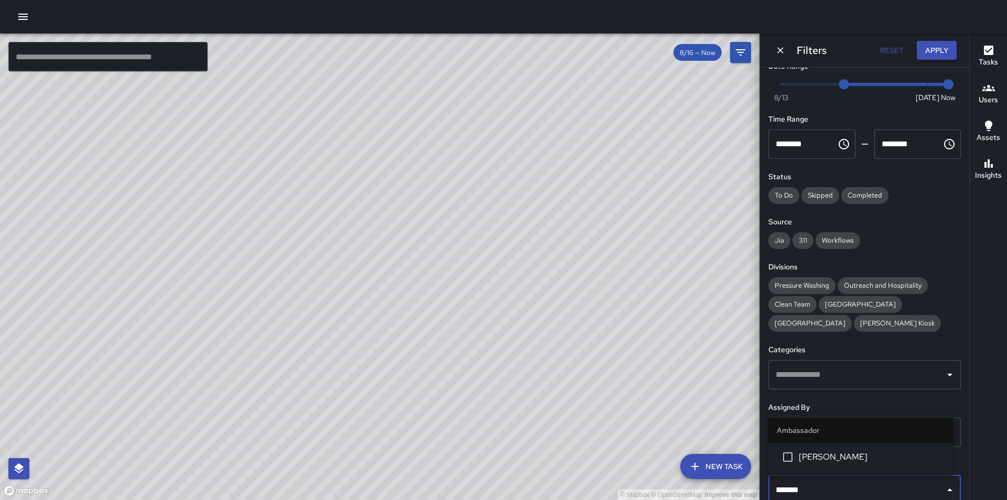
click at [849, 461] on span "[PERSON_NAME]" at bounding box center [872, 457] width 146 height 13
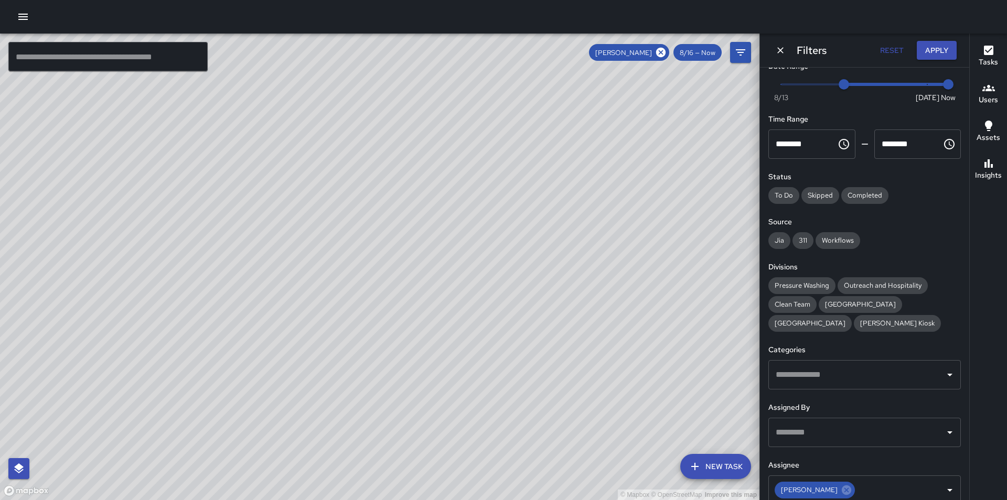
click at [463, 201] on div "© Mapbox © OpenStreetMap Improve this map" at bounding box center [380, 267] width 760 height 467
type input "*"
drag, startPoint x: 841, startPoint y: 87, endPoint x: 775, endPoint y: 86, distance: 66.1
click at [776, 86] on span "8/13" at bounding box center [781, 84] width 10 height 10
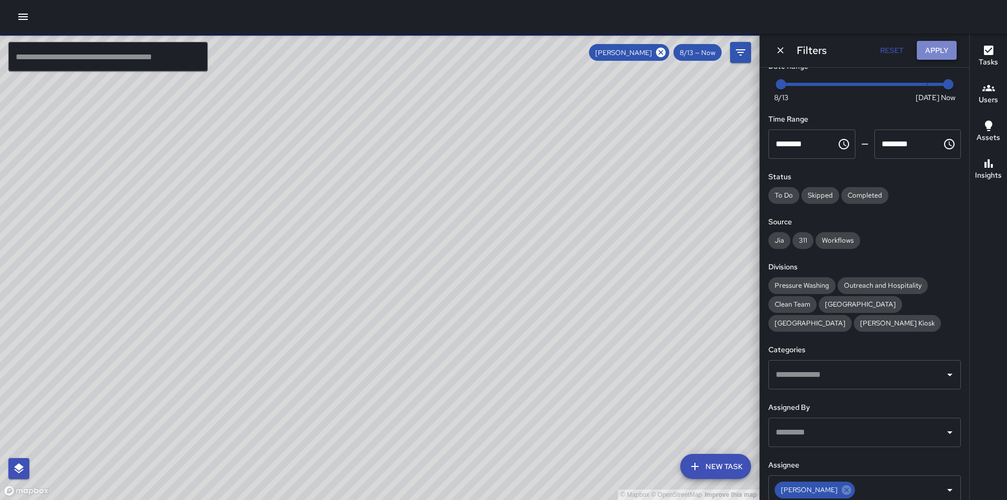
click at [934, 52] on button "Apply" at bounding box center [937, 50] width 40 height 19
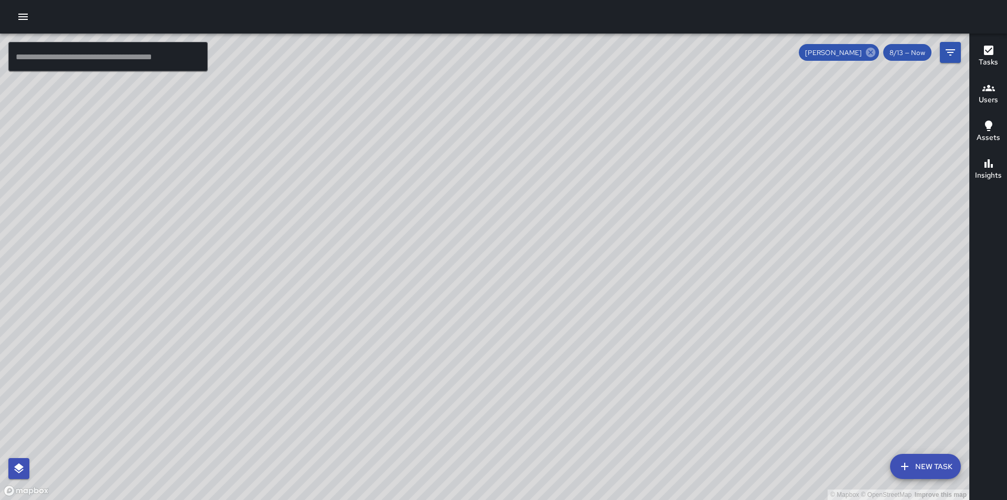
click at [870, 53] on icon at bounding box center [870, 52] width 9 height 9
click at [949, 52] on icon "Filters" at bounding box center [950, 52] width 9 height 6
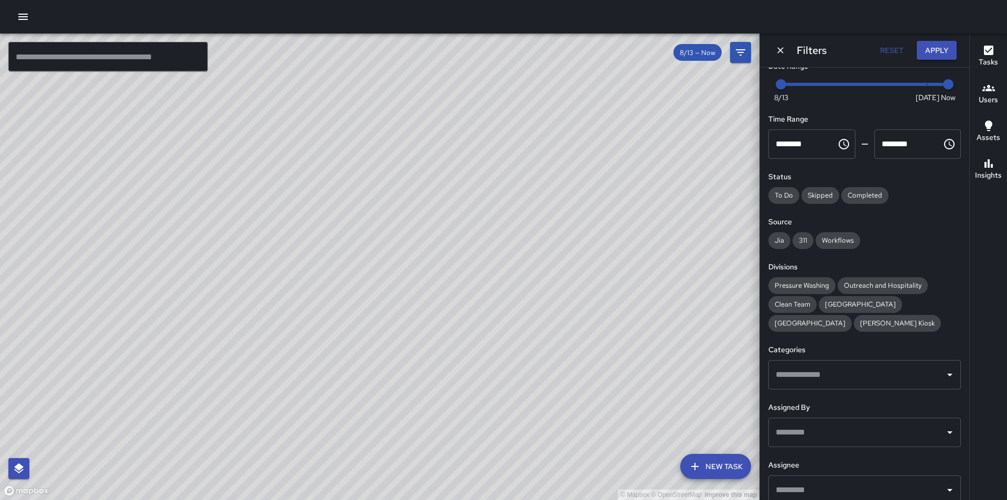
click at [818, 432] on input "text" at bounding box center [856, 433] width 167 height 20
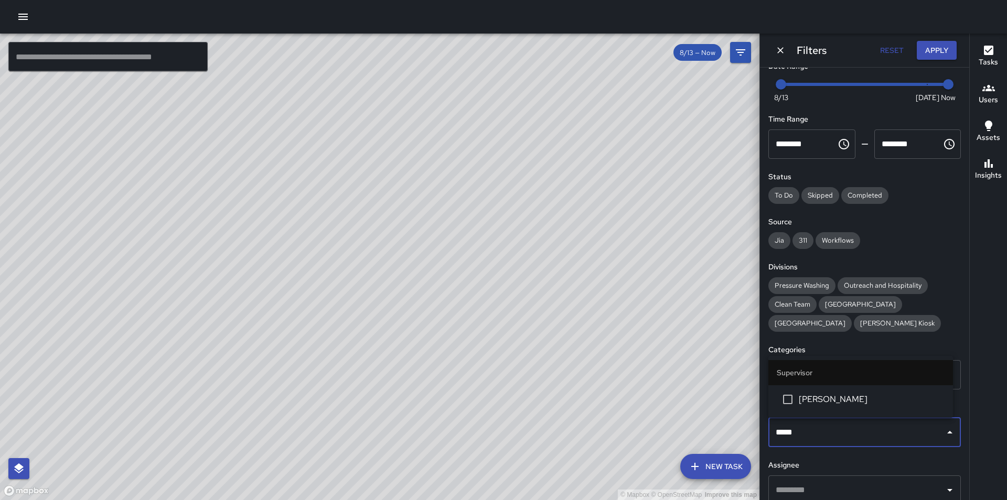
type input "******"
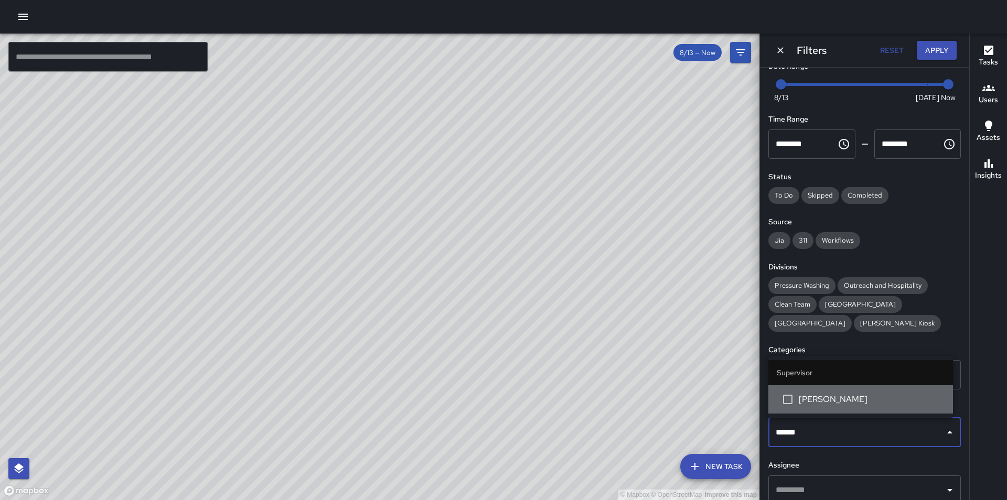
click at [839, 403] on span "[PERSON_NAME]" at bounding box center [872, 399] width 146 height 13
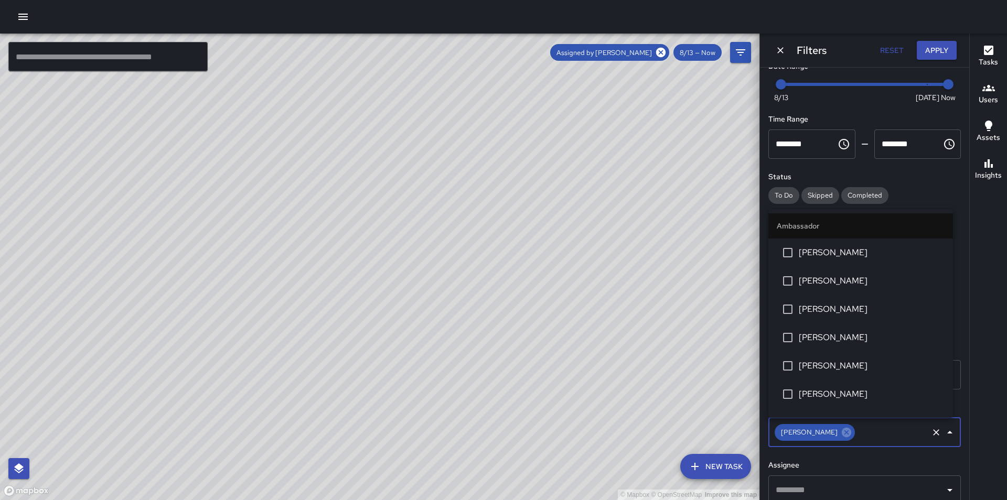
scroll to position [837, 0]
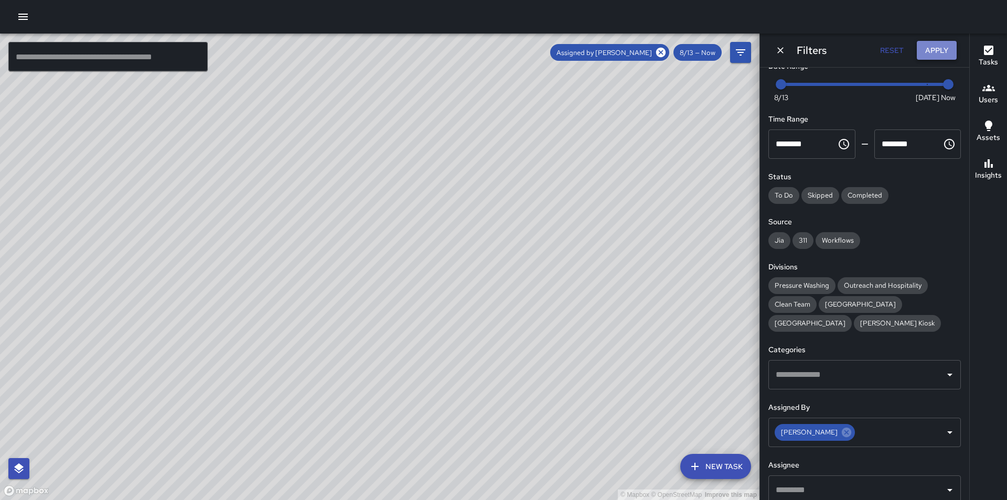
click at [949, 50] on button "Apply" at bounding box center [937, 50] width 40 height 19
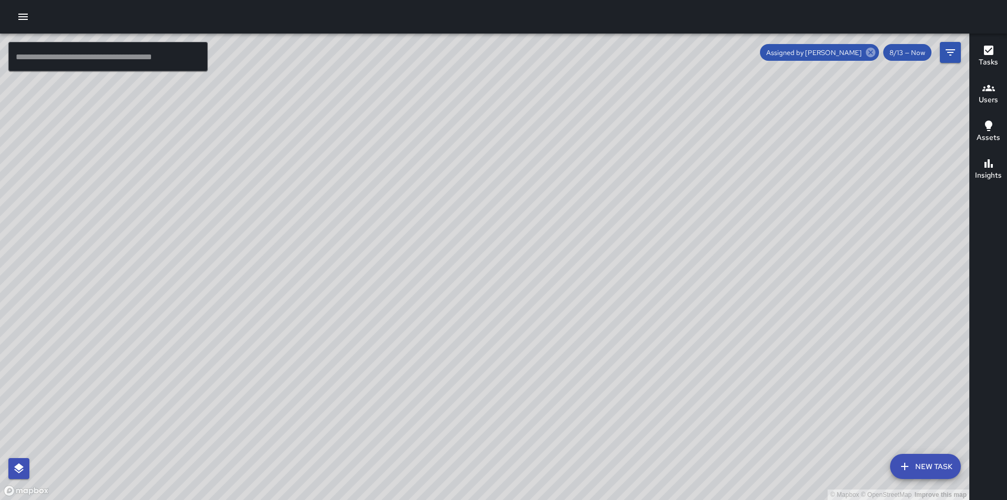
click at [875, 49] on icon at bounding box center [870, 52] width 9 height 9
click at [948, 50] on icon "Filters" at bounding box center [950, 52] width 9 height 6
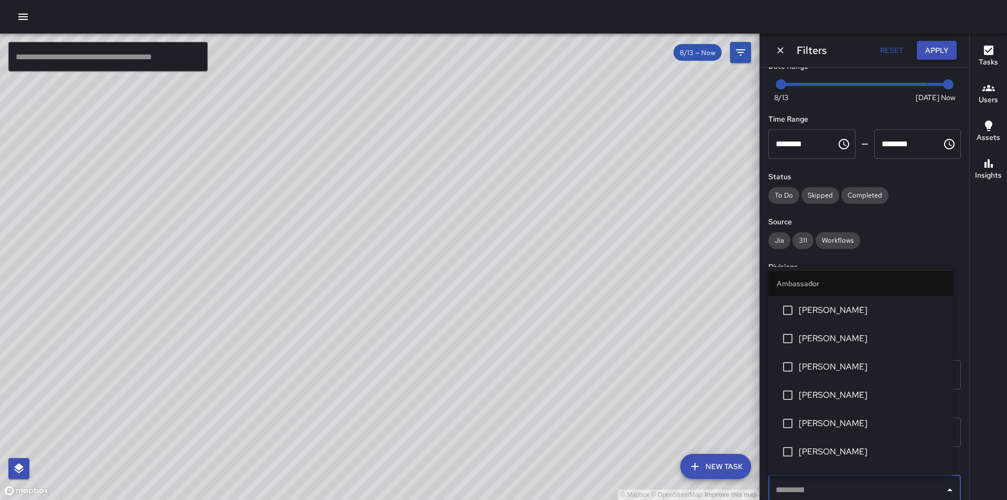
click at [840, 492] on input "text" at bounding box center [856, 491] width 167 height 20
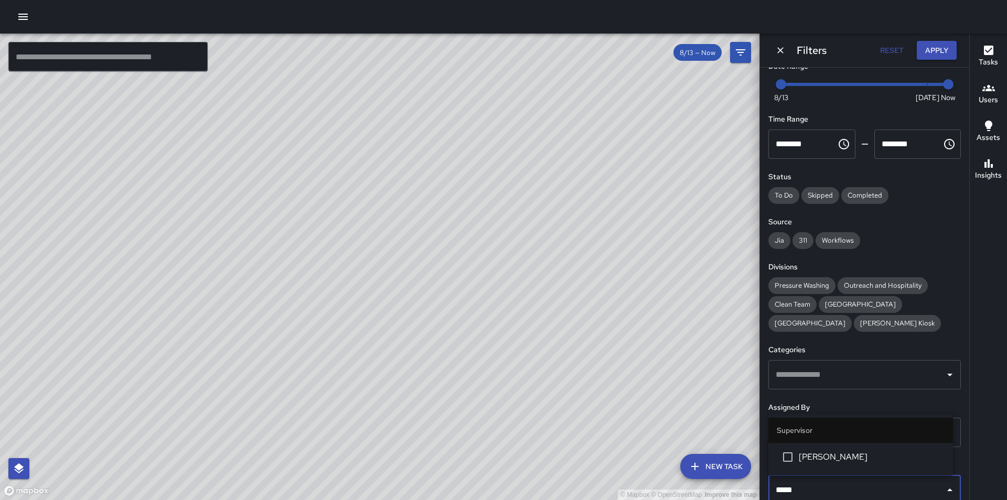
type input "******"
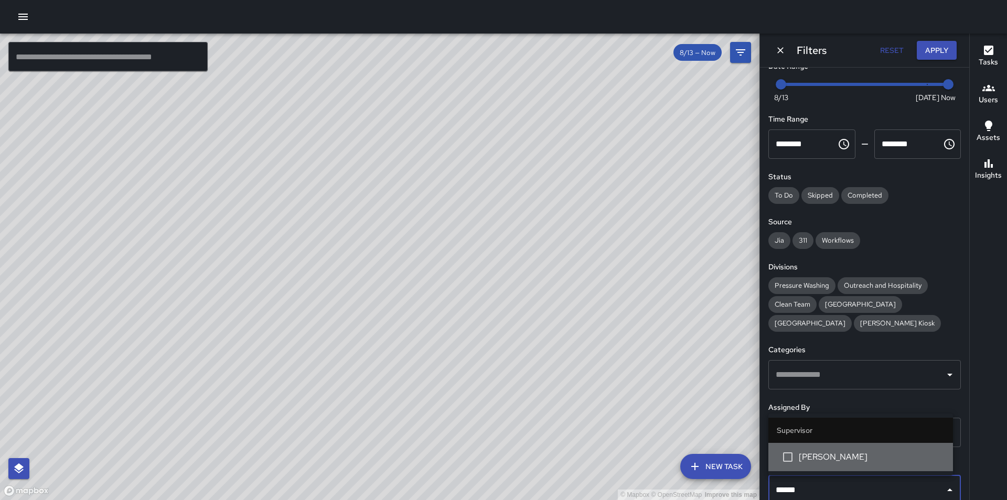
click at [854, 458] on span "[PERSON_NAME]" at bounding box center [872, 457] width 146 height 13
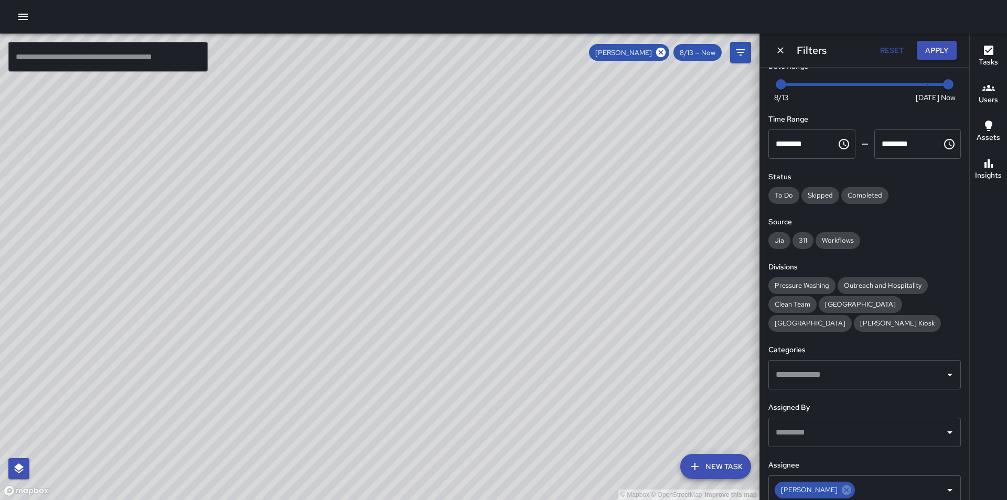
drag, startPoint x: 526, startPoint y: 316, endPoint x: 513, endPoint y: 362, distance: 48.0
click at [513, 362] on div "© Mapbox © OpenStreetMap Improve this map" at bounding box center [380, 267] width 760 height 467
drag, startPoint x: 517, startPoint y: 351, endPoint x: 535, endPoint y: 276, distance: 77.0
click at [535, 276] on div "© Mapbox © OpenStreetMap Improve this map" at bounding box center [380, 267] width 760 height 467
drag, startPoint x: 538, startPoint y: 287, endPoint x: 546, endPoint y: 313, distance: 27.4
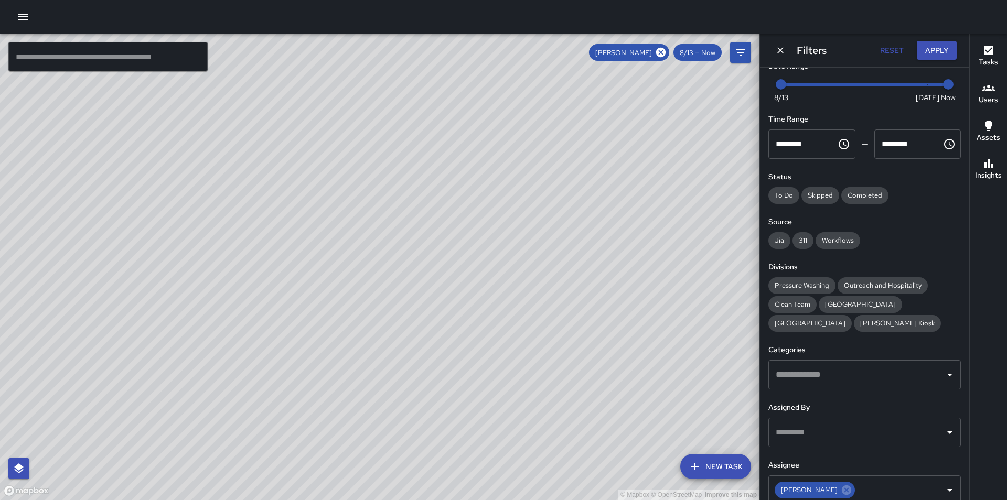
click at [546, 313] on div "© Mapbox © OpenStreetMap Improve this map" at bounding box center [380, 267] width 760 height 467
drag, startPoint x: 553, startPoint y: 332, endPoint x: 489, endPoint y: 325, distance: 64.3
click at [489, 325] on div "© Mapbox © OpenStreetMap Improve this map" at bounding box center [380, 267] width 760 height 467
click at [661, 51] on icon at bounding box center [661, 53] width 12 height 12
click at [743, 57] on icon "Filters" at bounding box center [740, 52] width 13 height 13
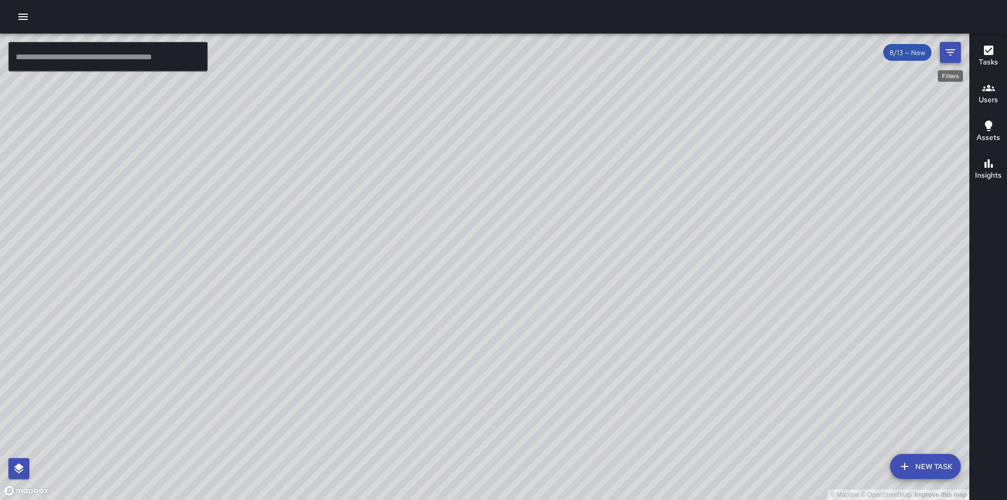
click at [950, 54] on icon "Filters" at bounding box center [950, 52] width 13 height 13
